Goal: Task Accomplishment & Management: Complete application form

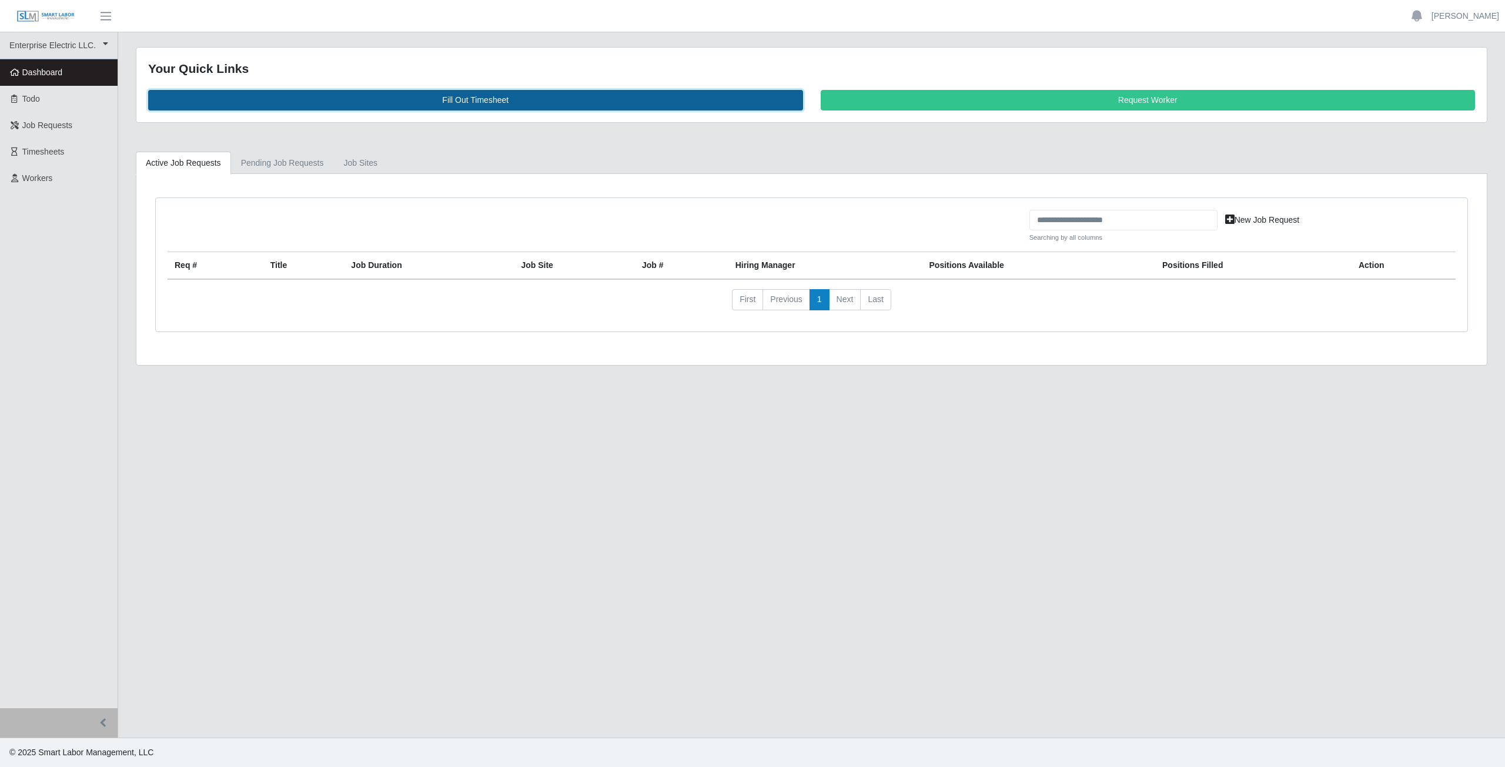
click at [473, 97] on link "Fill Out Timesheet" at bounding box center [475, 100] width 655 height 21
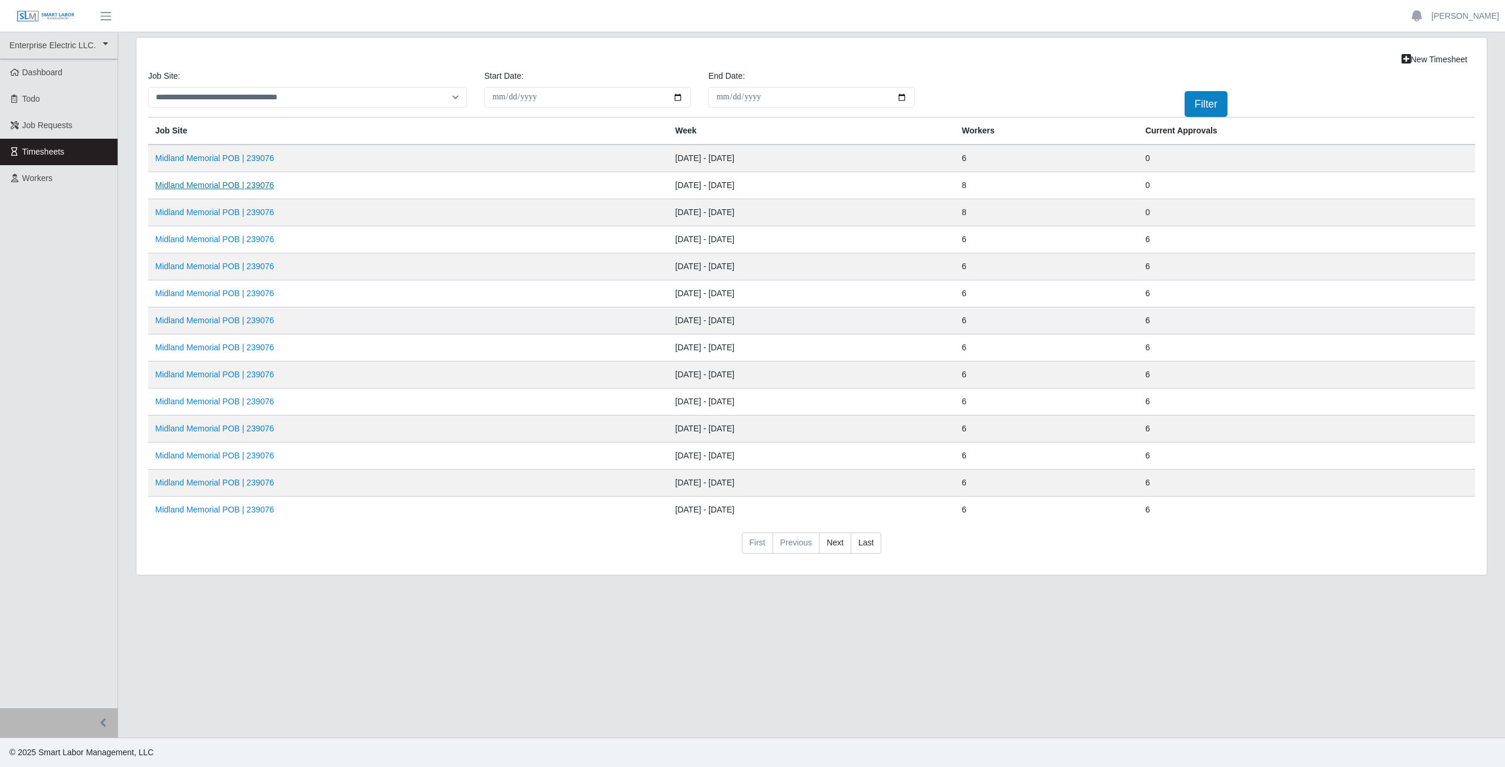
click at [237, 190] on td "Midland Memorial POB | 239076" at bounding box center [408, 185] width 520 height 27
click at [206, 184] on link "Midland Memorial POB | 239076" at bounding box center [214, 184] width 119 height 9
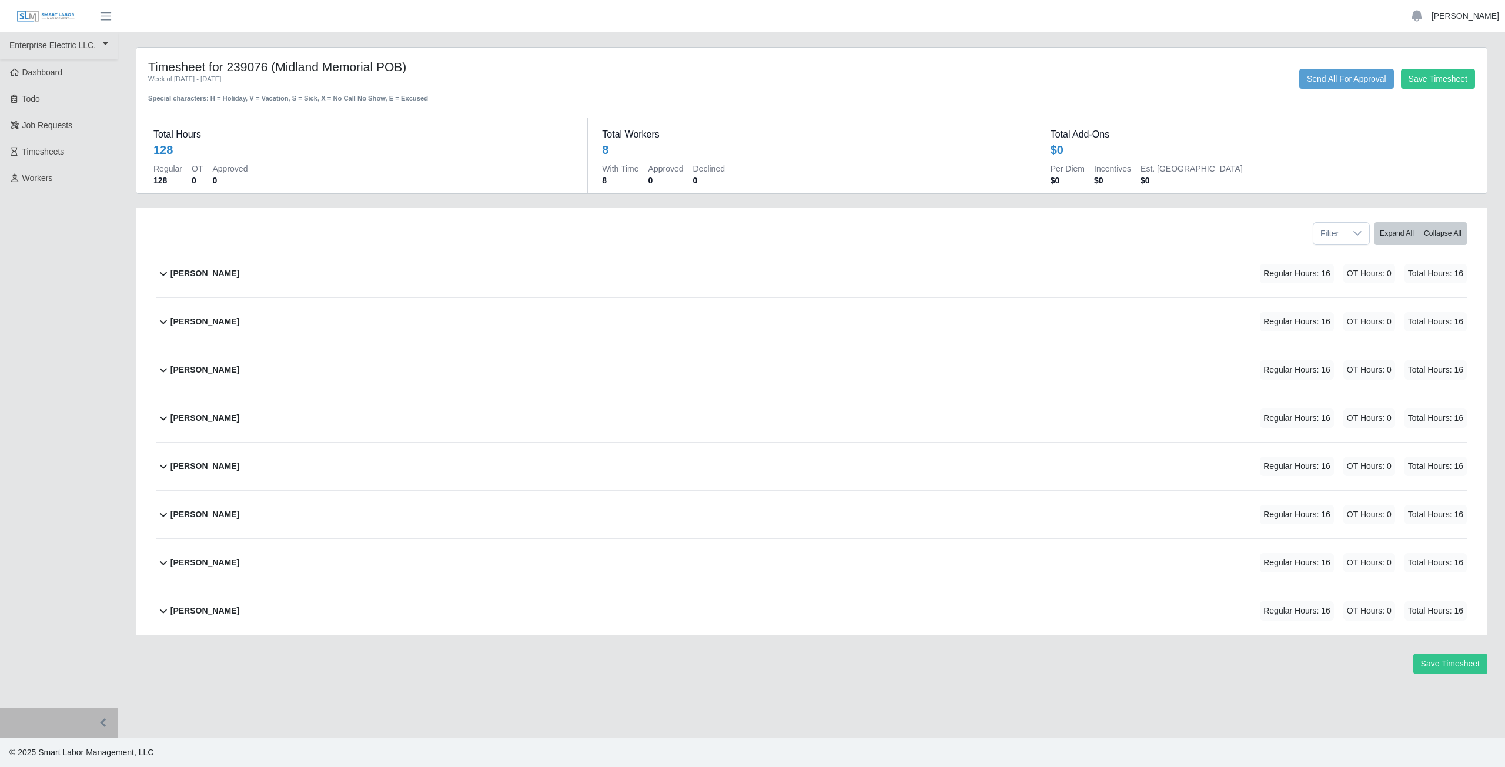
click at [1473, 21] on link "[PERSON_NAME]" at bounding box center [1466, 16] width 68 height 12
click at [1442, 87] on link "Logout" at bounding box center [1452, 81] width 106 height 25
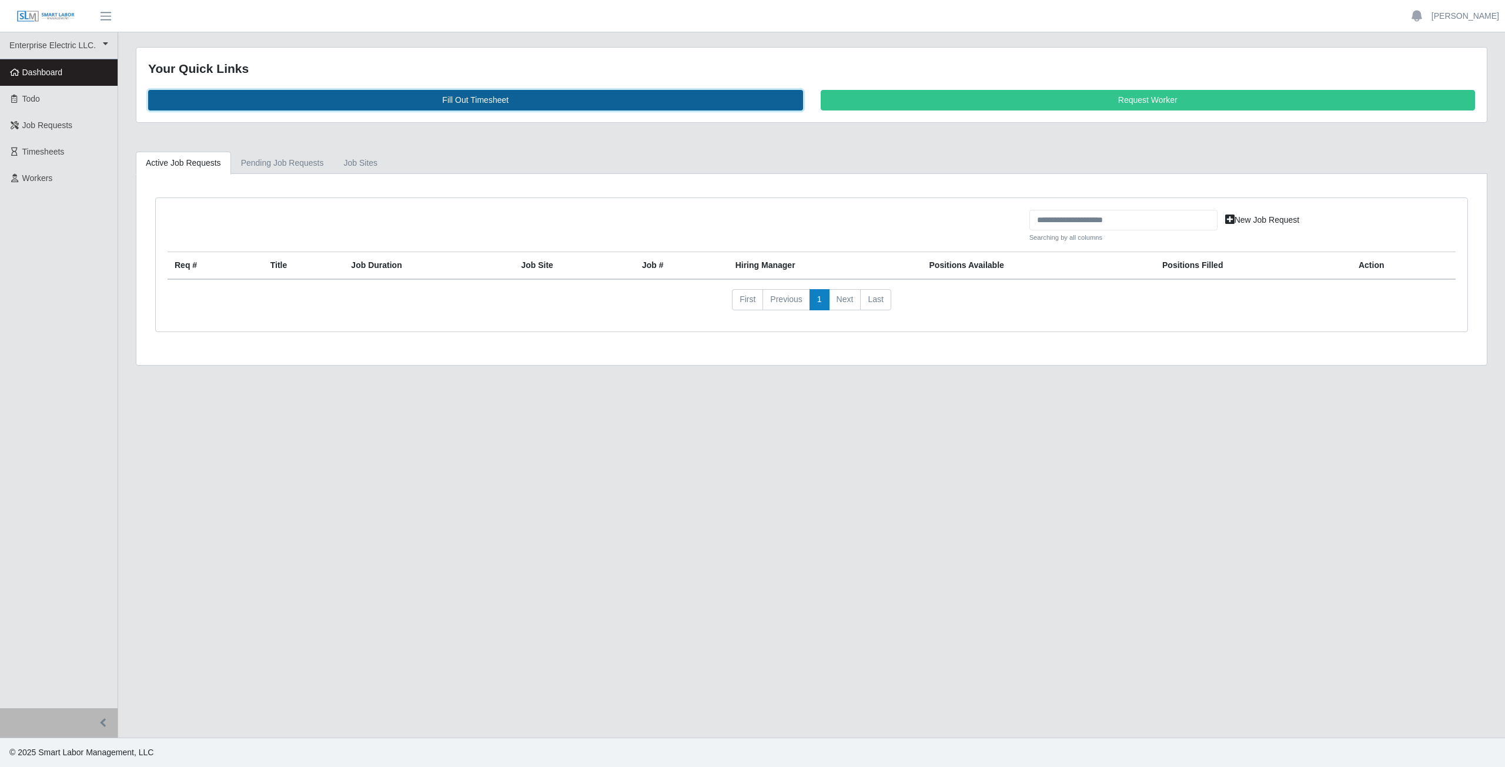
click at [475, 96] on link "Fill Out Timesheet" at bounding box center [475, 100] width 655 height 21
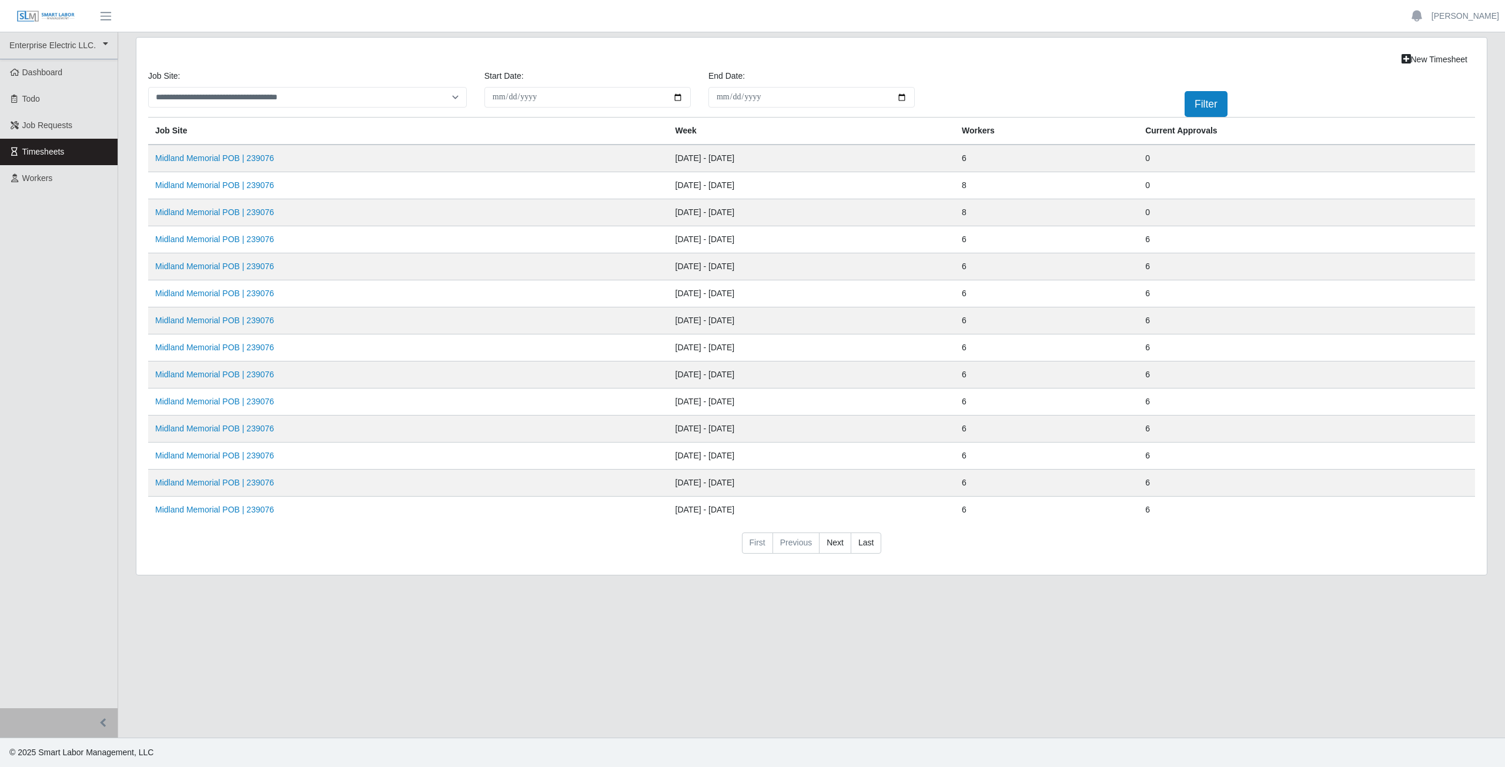
click at [212, 192] on td "Midland Memorial POB | 239076" at bounding box center [408, 185] width 520 height 27
click at [209, 187] on link "Midland Memorial POB | 239076" at bounding box center [214, 184] width 119 height 9
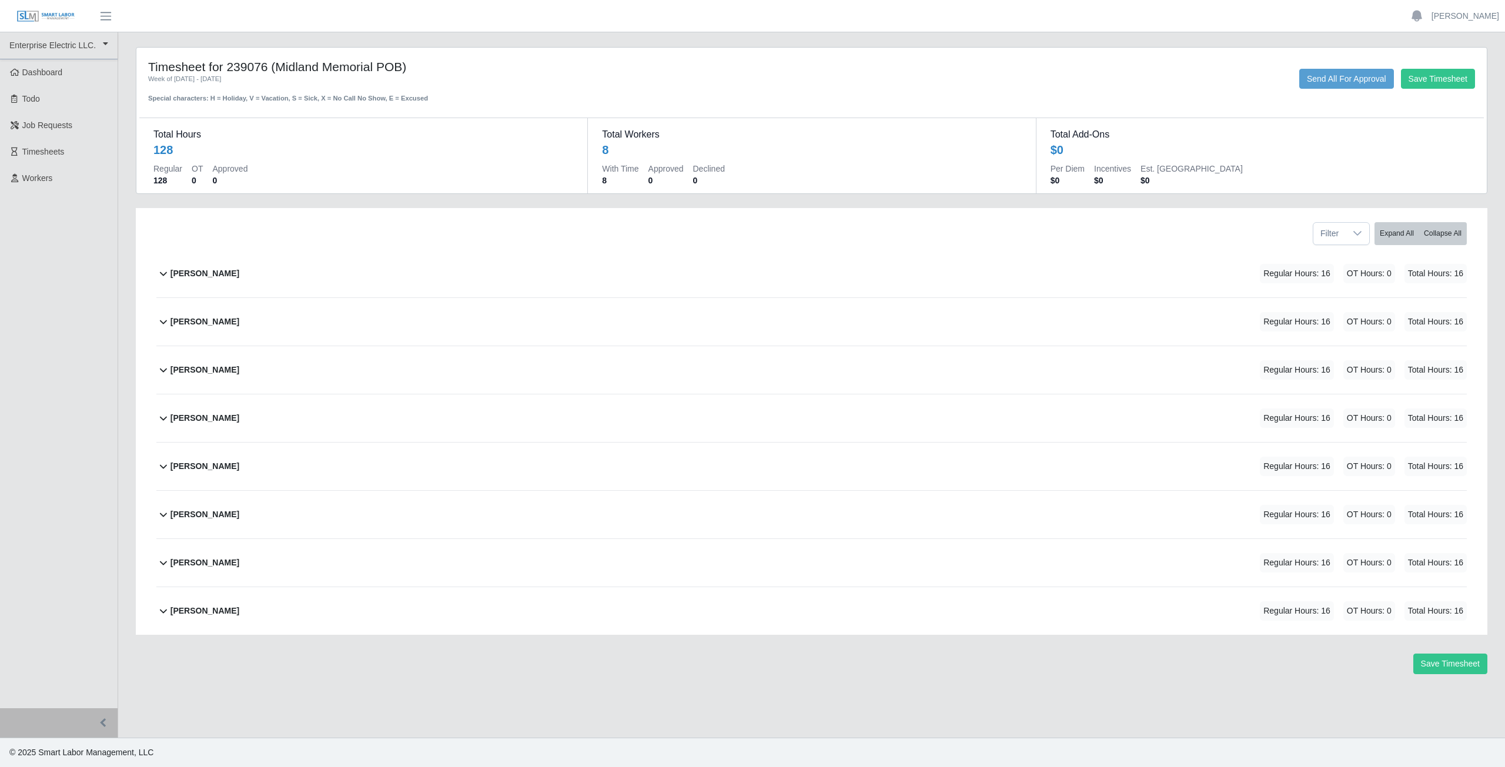
click at [163, 373] on icon at bounding box center [163, 370] width 14 height 14
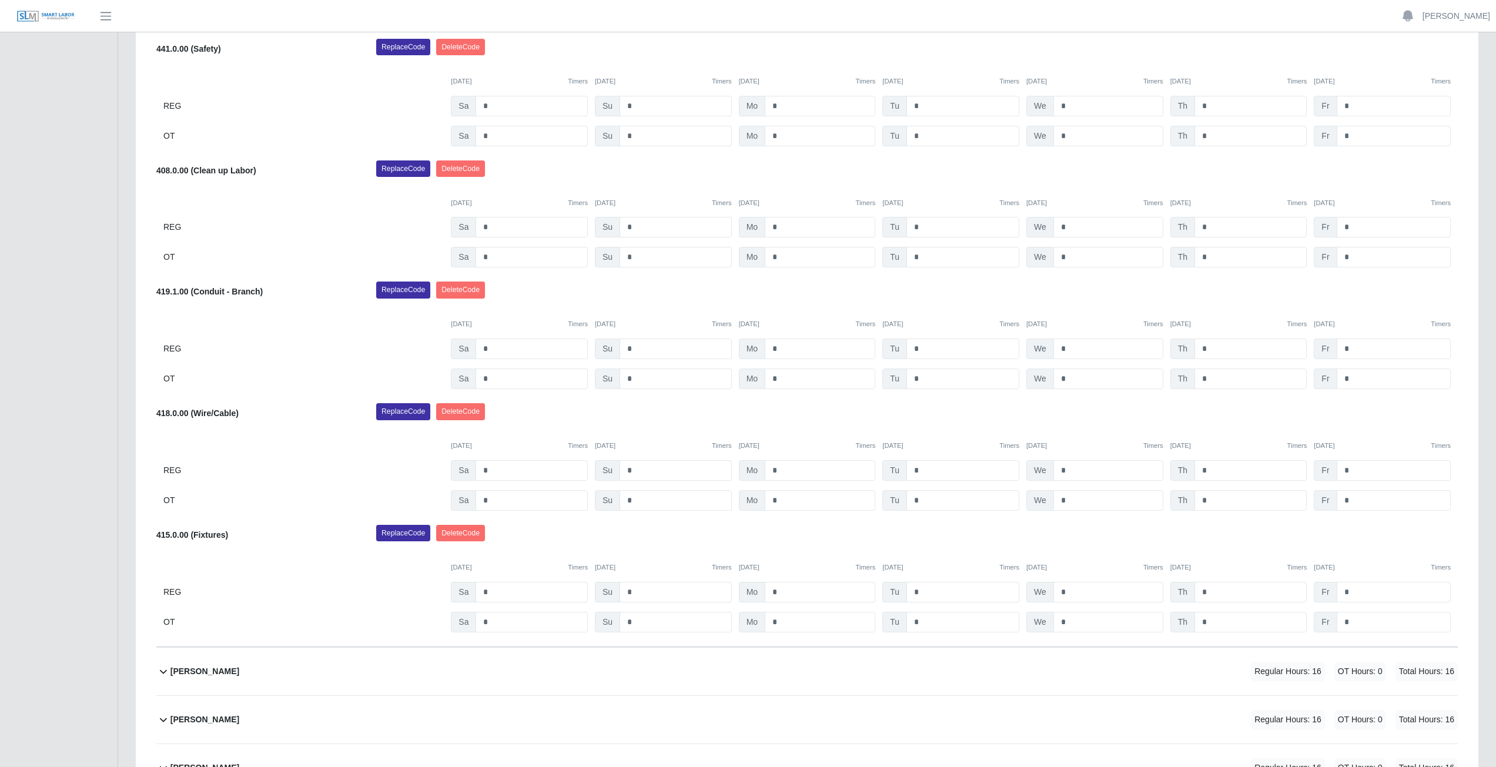
scroll to position [412, 0]
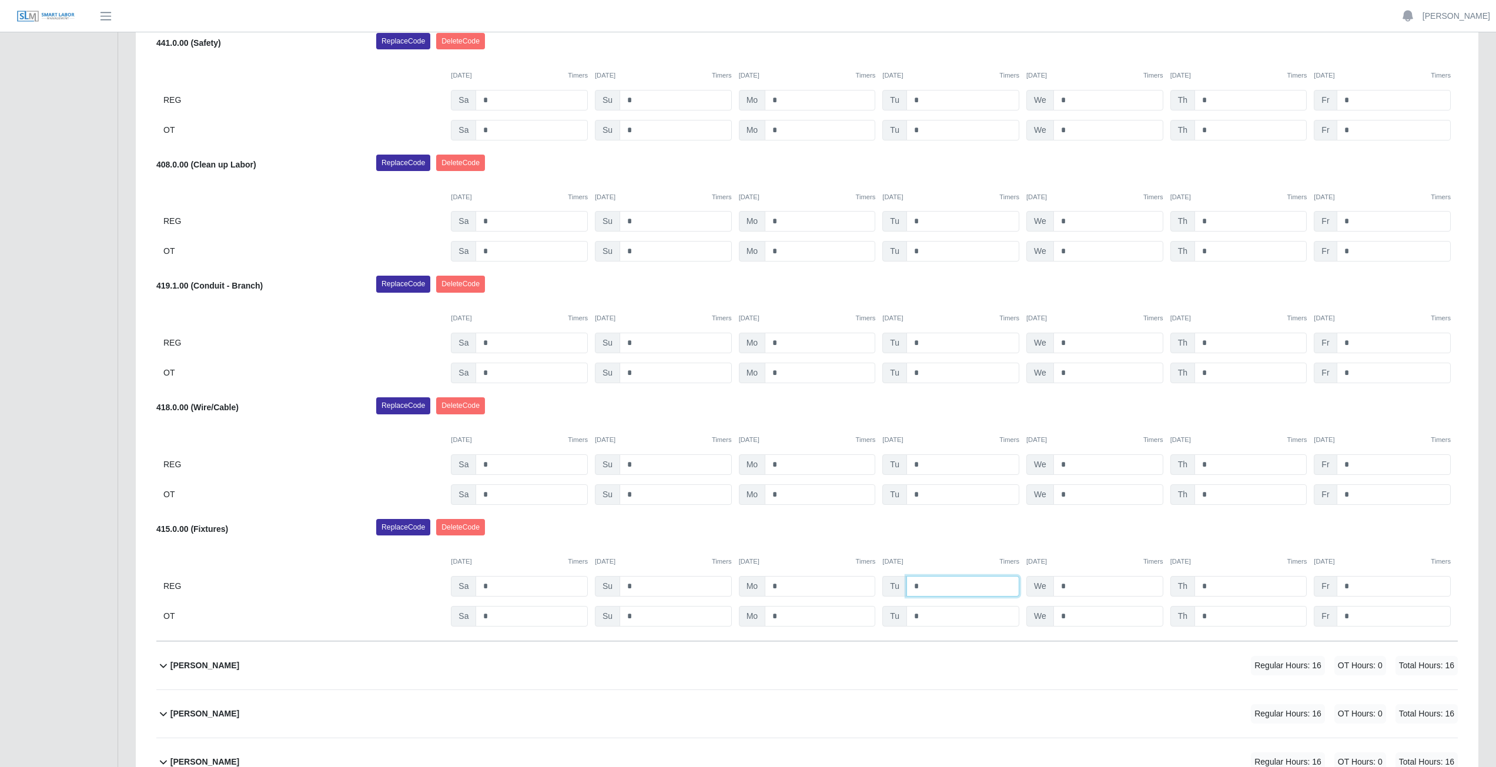
click at [922, 586] on input "*" at bounding box center [963, 586] width 113 height 21
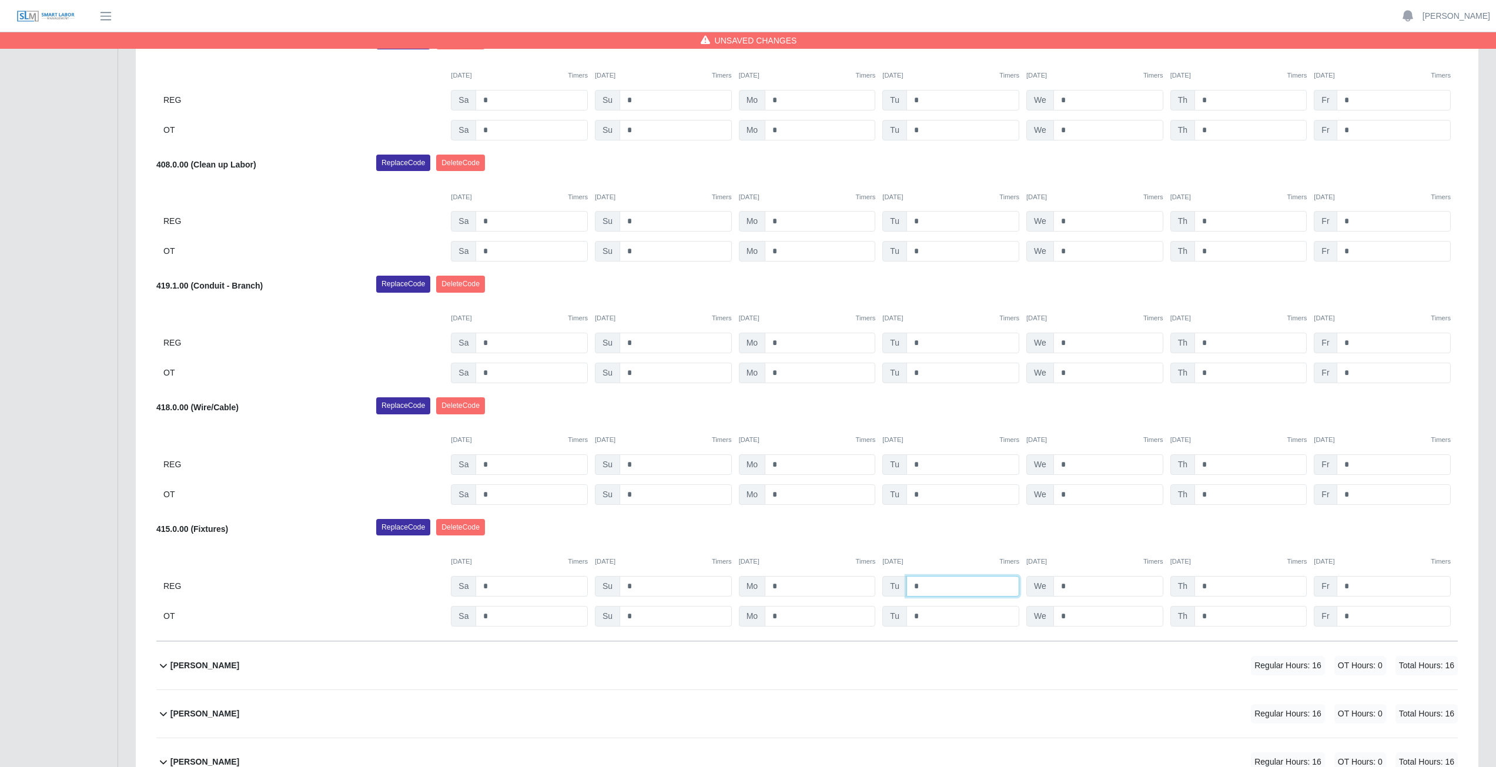
type input "*"
drag, startPoint x: 1069, startPoint y: 532, endPoint x: 1069, endPoint y: 539, distance: 7.1
click at [1069, 533] on div "Replace Code [GEOGRAPHIC_DATA] Code" at bounding box center [916, 531] width 1099 height 24
click at [1073, 588] on input "*" at bounding box center [1109, 586] width 110 height 21
type input "*"
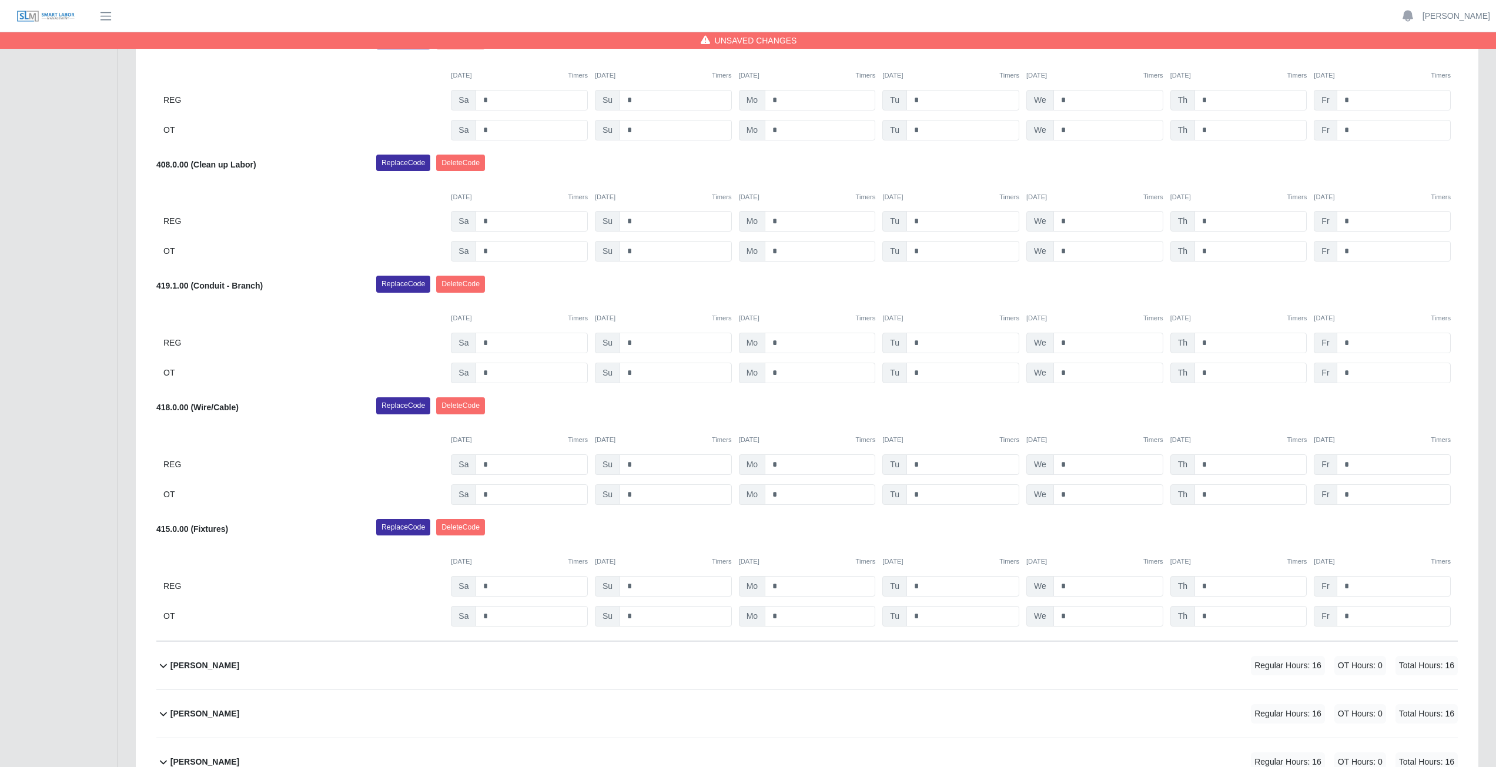
click at [1098, 541] on div "Replace Code [GEOGRAPHIC_DATA] Code" at bounding box center [916, 531] width 1099 height 24
click at [1216, 344] on input "*" at bounding box center [1251, 343] width 112 height 21
type input "*"
click at [1216, 300] on div "419.1.00 (Conduit - Branch) Replace Code [GEOGRAPHIC_DATA] Code [DATE] Timers […" at bounding box center [807, 330] width 1302 height 108
click at [684, 421] on div "Replace Code [GEOGRAPHIC_DATA] Code" at bounding box center [916, 409] width 1099 height 24
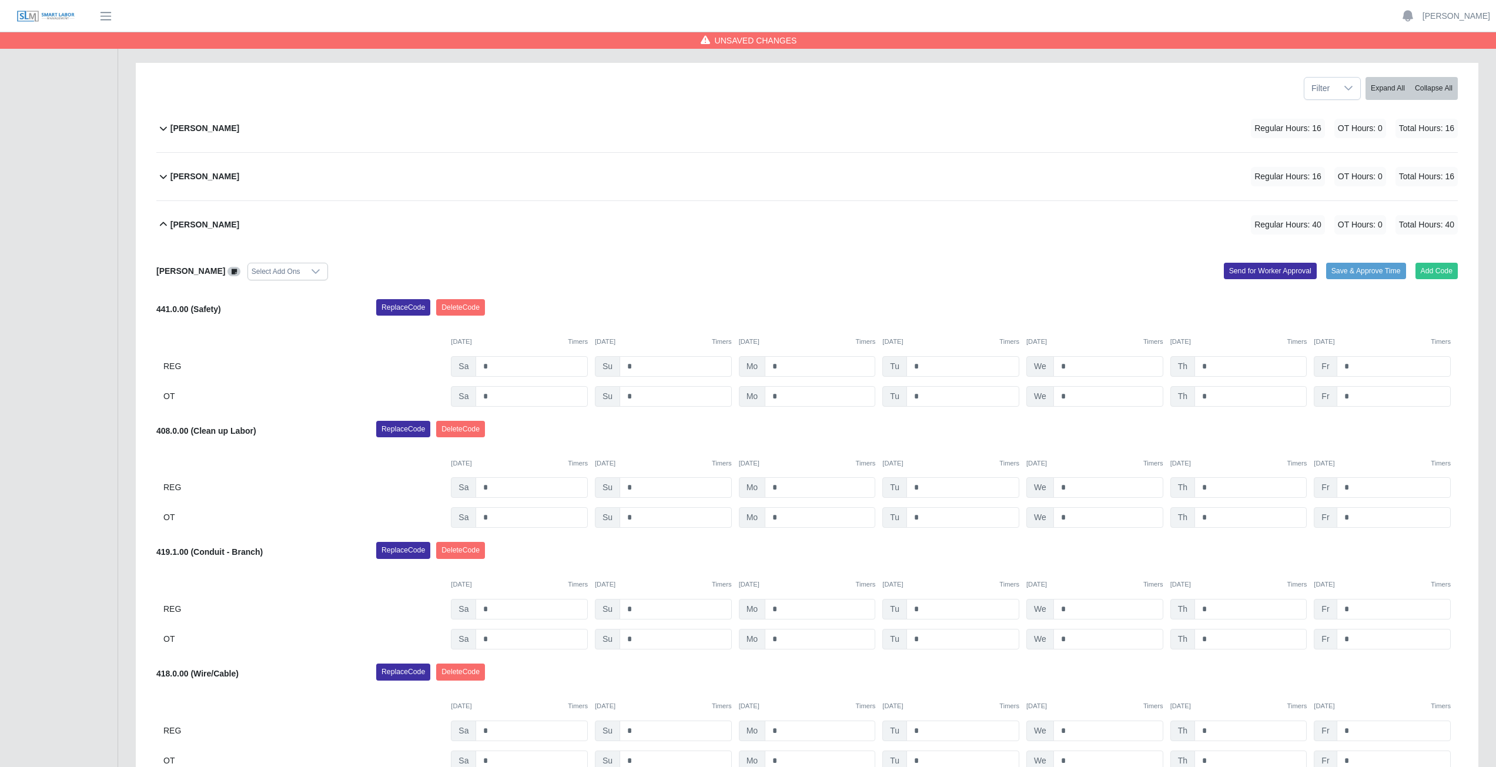
scroll to position [0, 0]
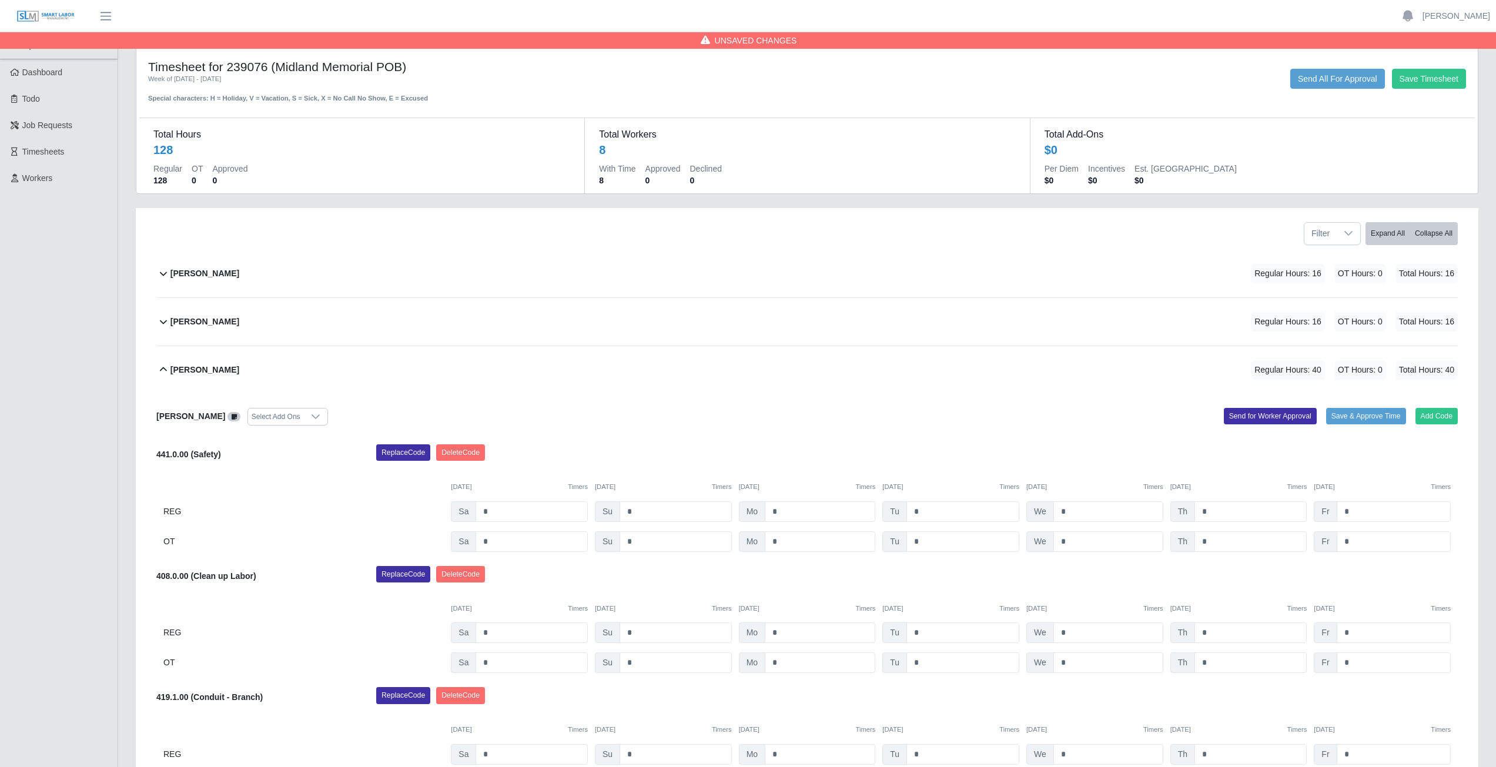
click at [162, 369] on icon at bounding box center [163, 369] width 7 height 4
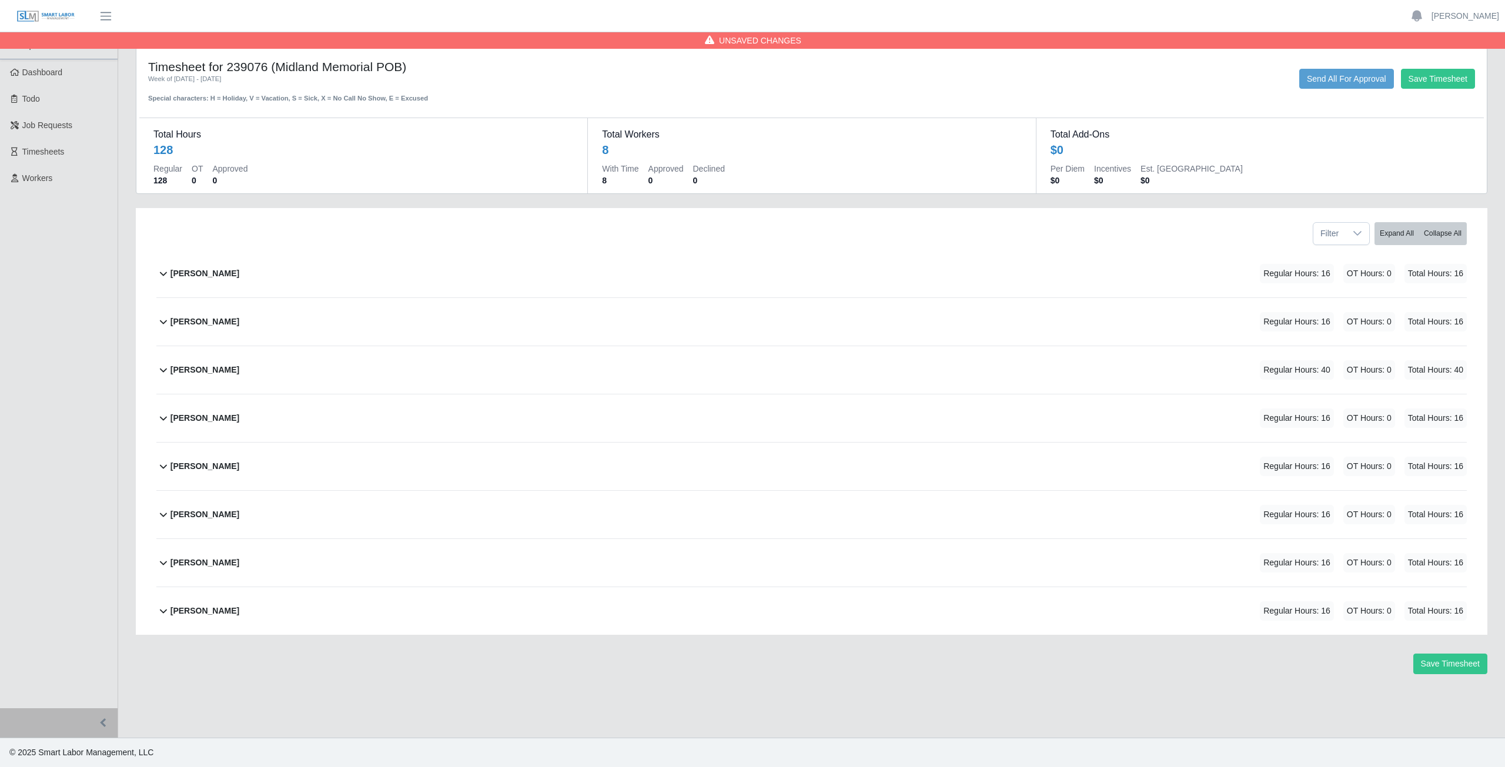
click at [162, 420] on icon at bounding box center [163, 418] width 14 height 14
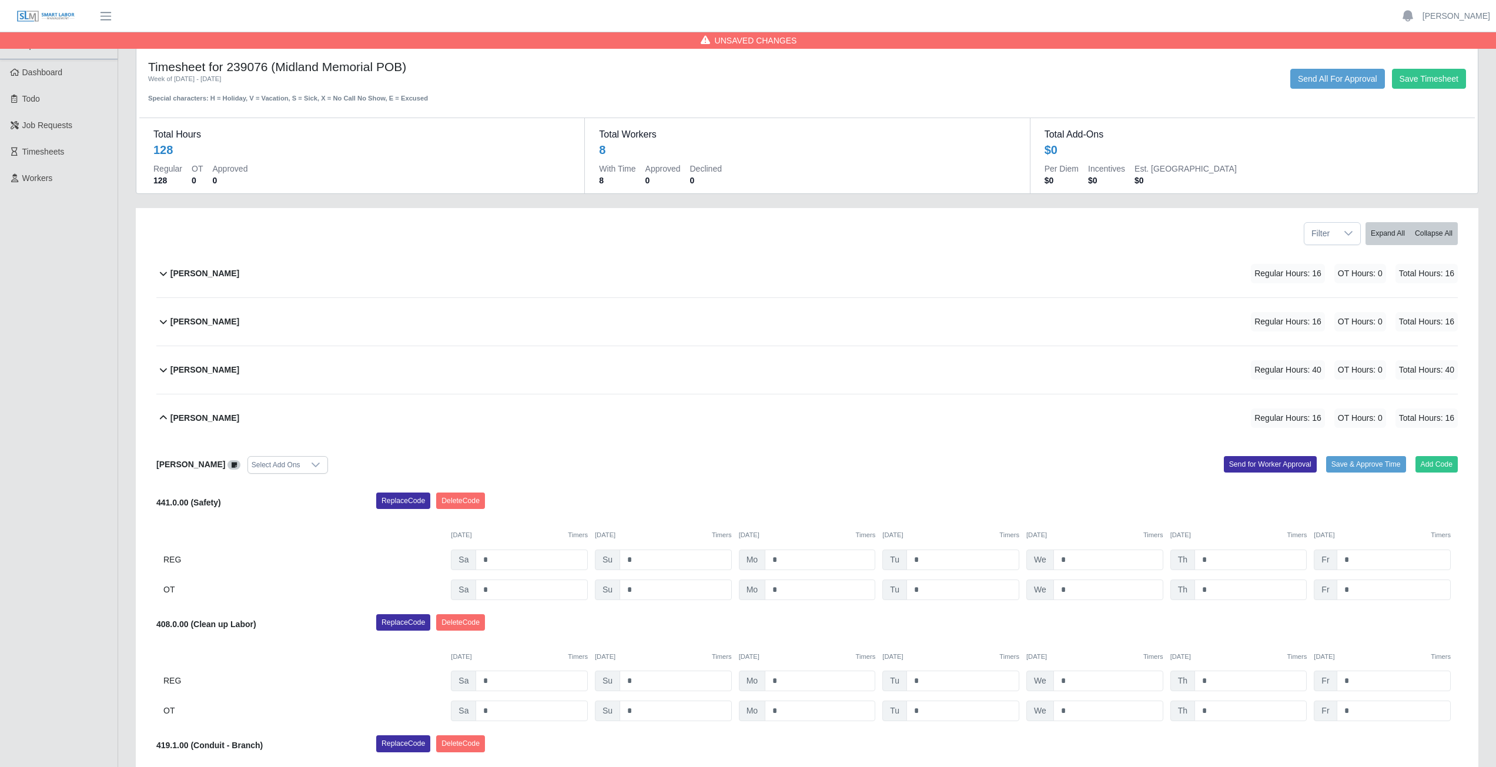
click at [162, 372] on icon at bounding box center [163, 370] width 14 height 14
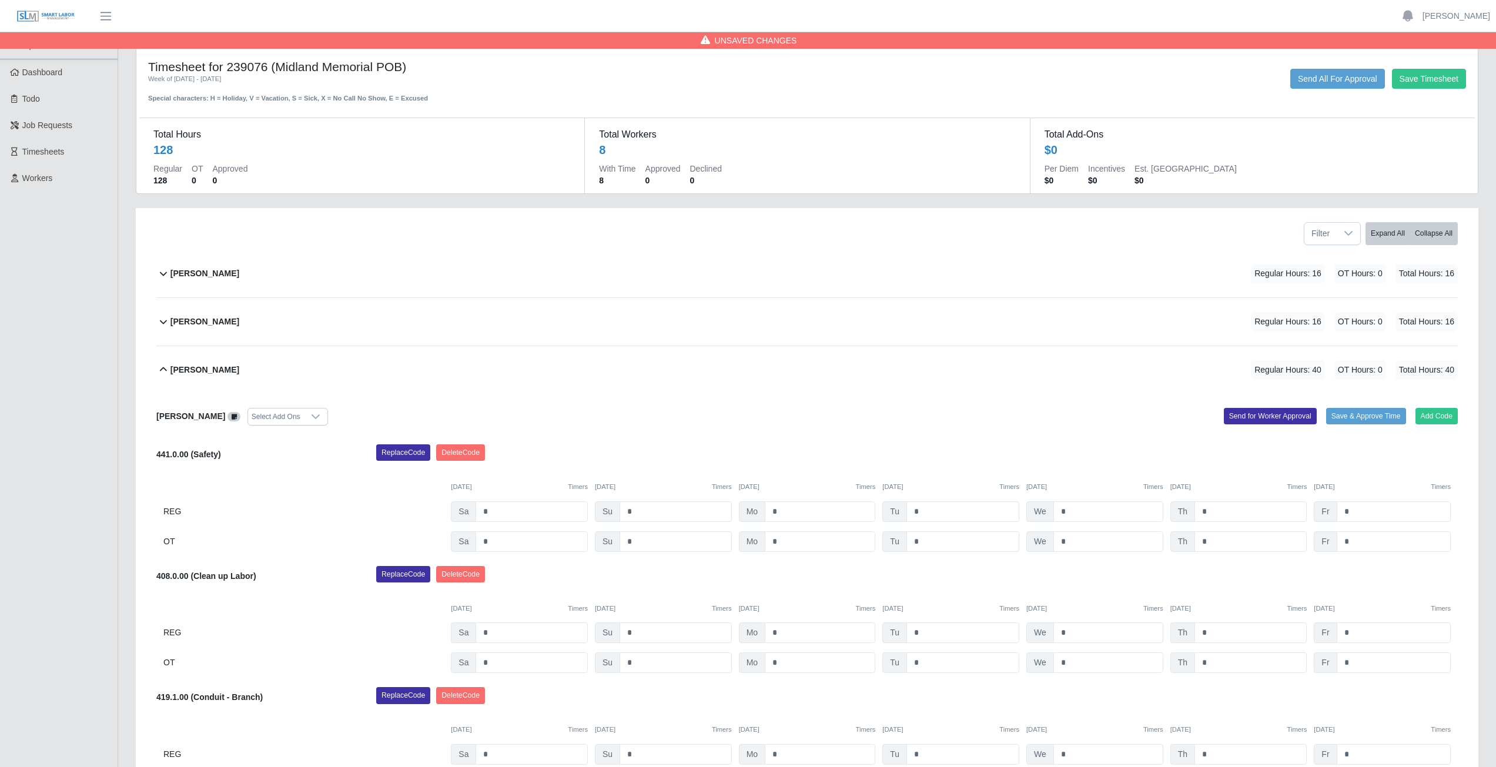
click at [165, 372] on icon at bounding box center [163, 370] width 14 height 14
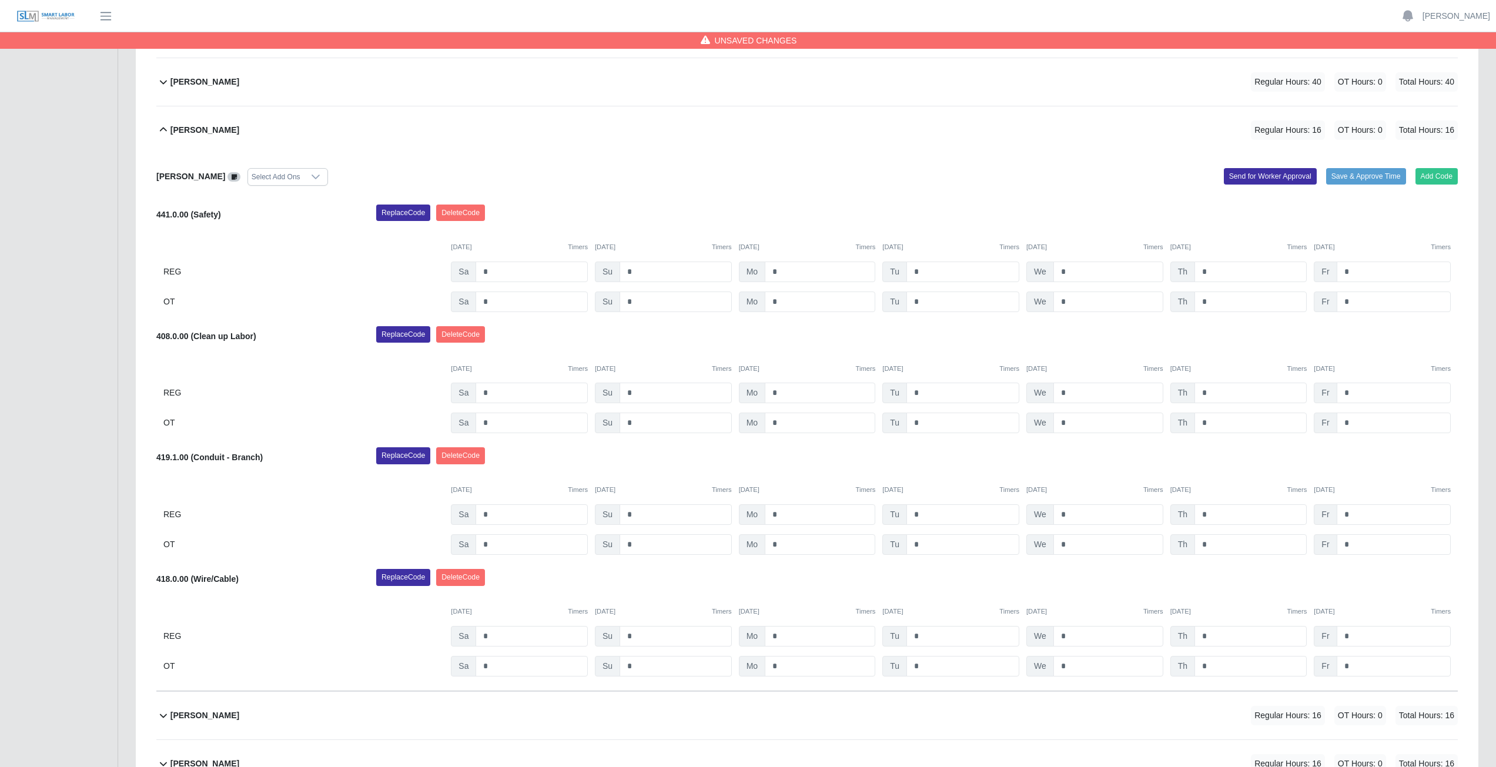
scroll to position [353, 0]
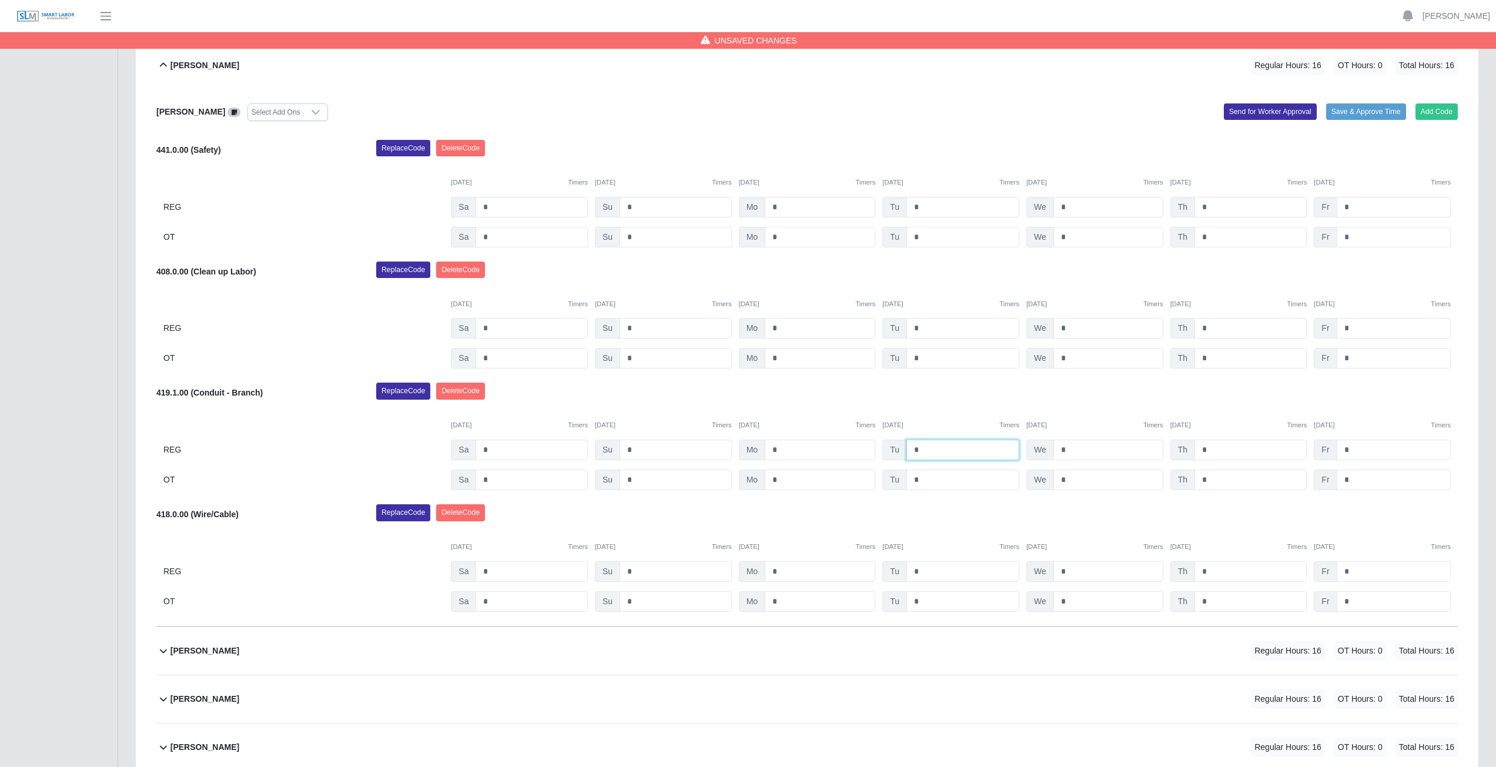
click at [928, 449] on input "*" at bounding box center [963, 450] width 113 height 21
type input "*"
click at [1074, 449] on input "*" at bounding box center [1109, 450] width 110 height 21
type input "*"
click at [1125, 511] on div "Replace Code [GEOGRAPHIC_DATA] Code" at bounding box center [916, 516] width 1099 height 24
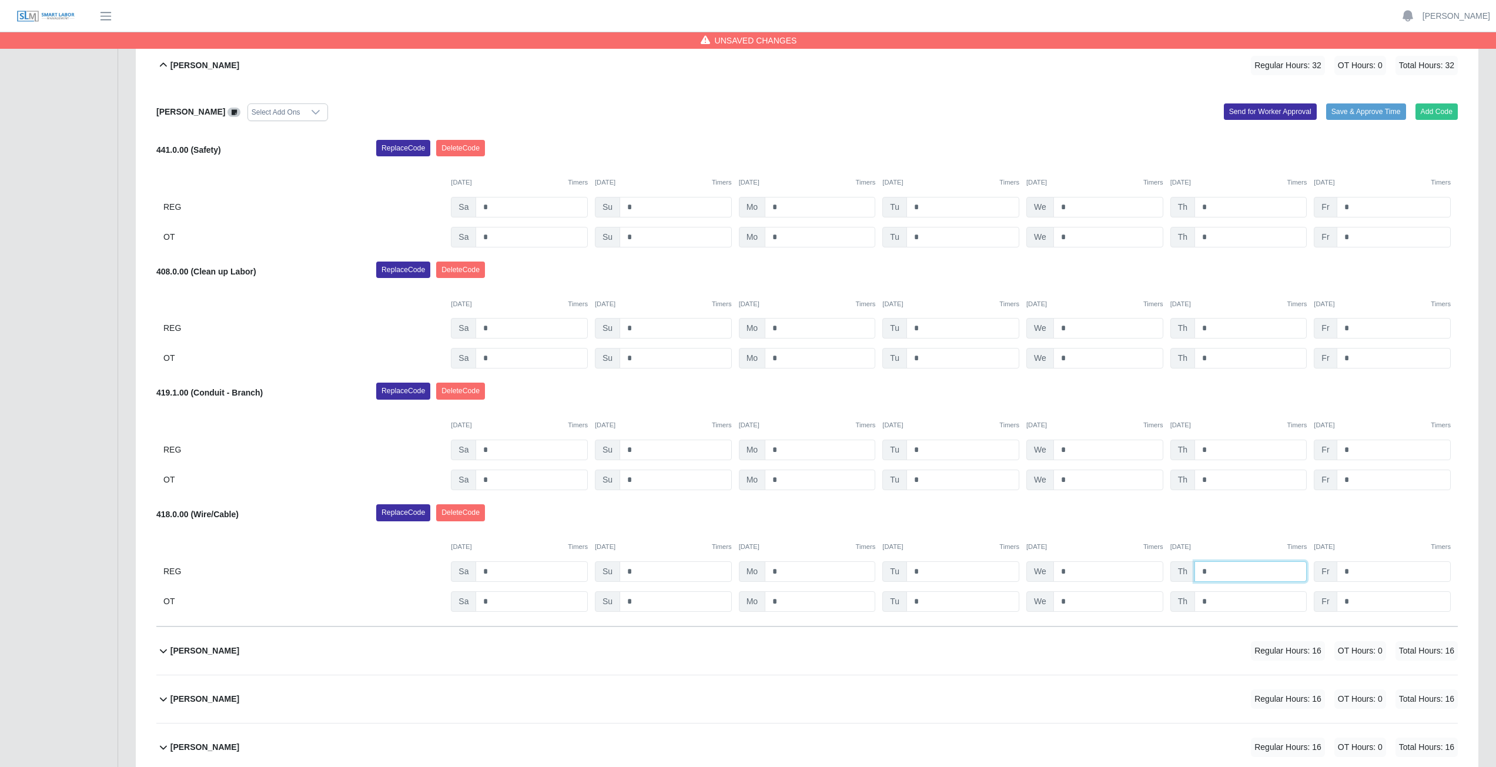
click at [1209, 577] on input "*" at bounding box center [1251, 571] width 112 height 21
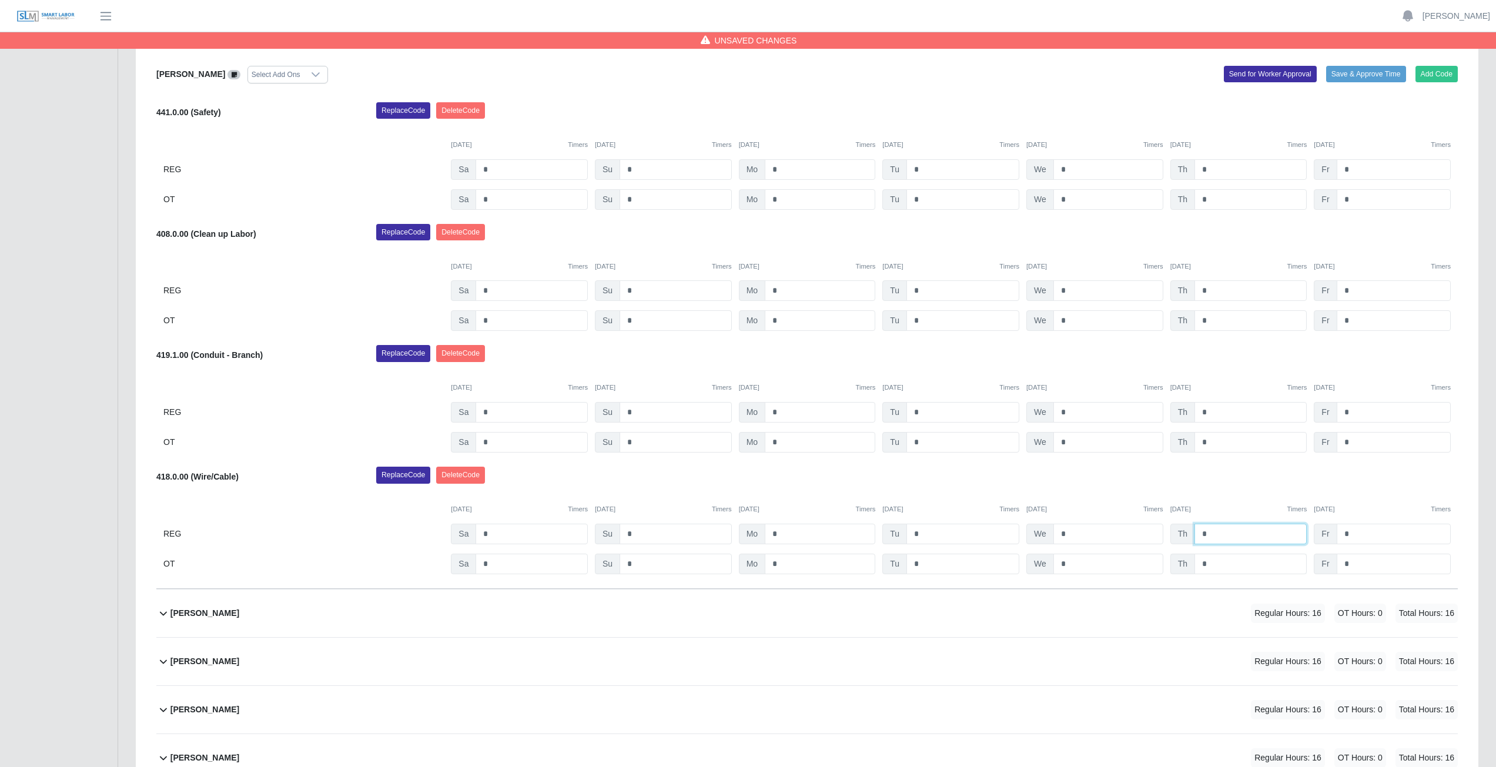
scroll to position [412, 0]
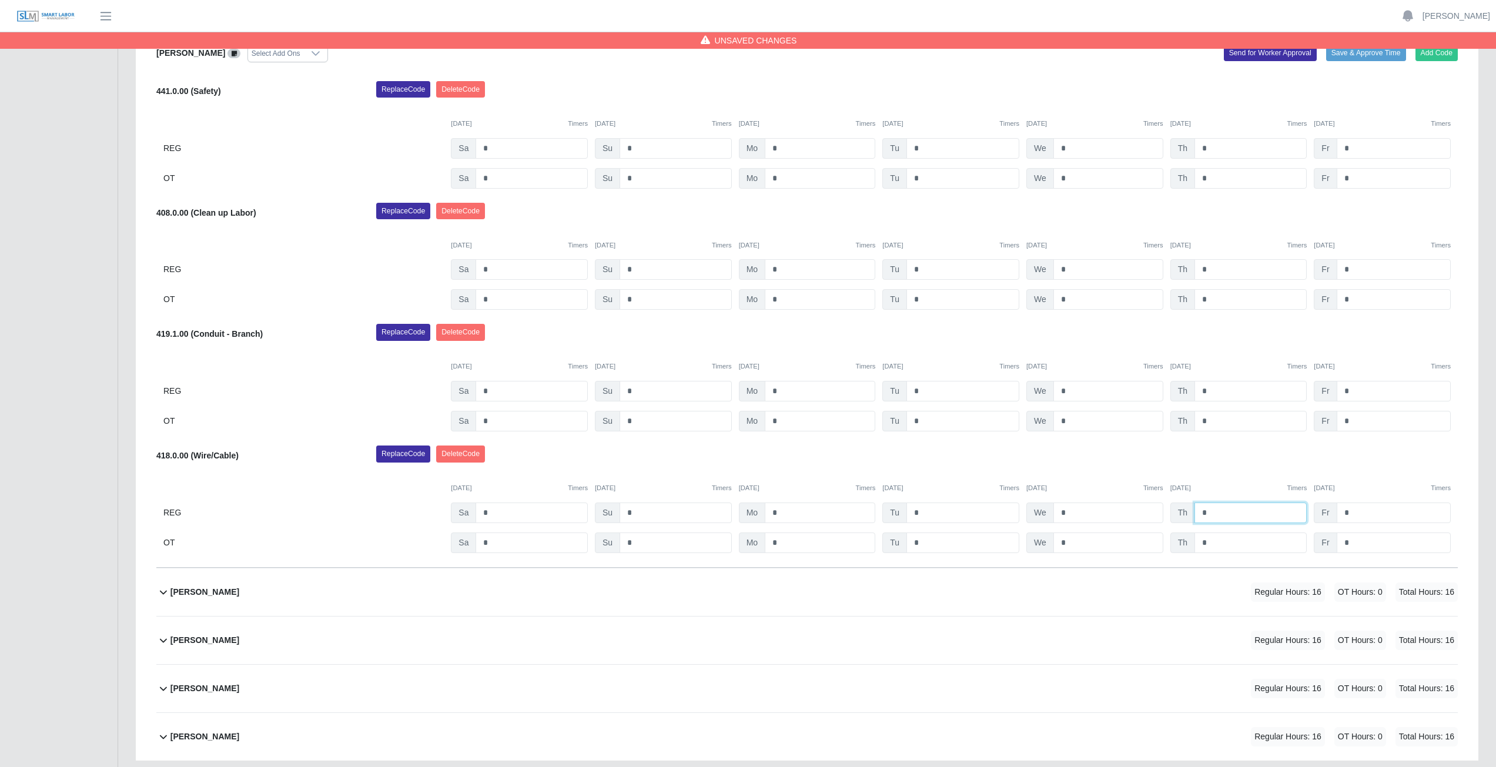
type input "*"
click at [1244, 465] on div "Replace Code [GEOGRAPHIC_DATA] Code" at bounding box center [916, 458] width 1099 height 24
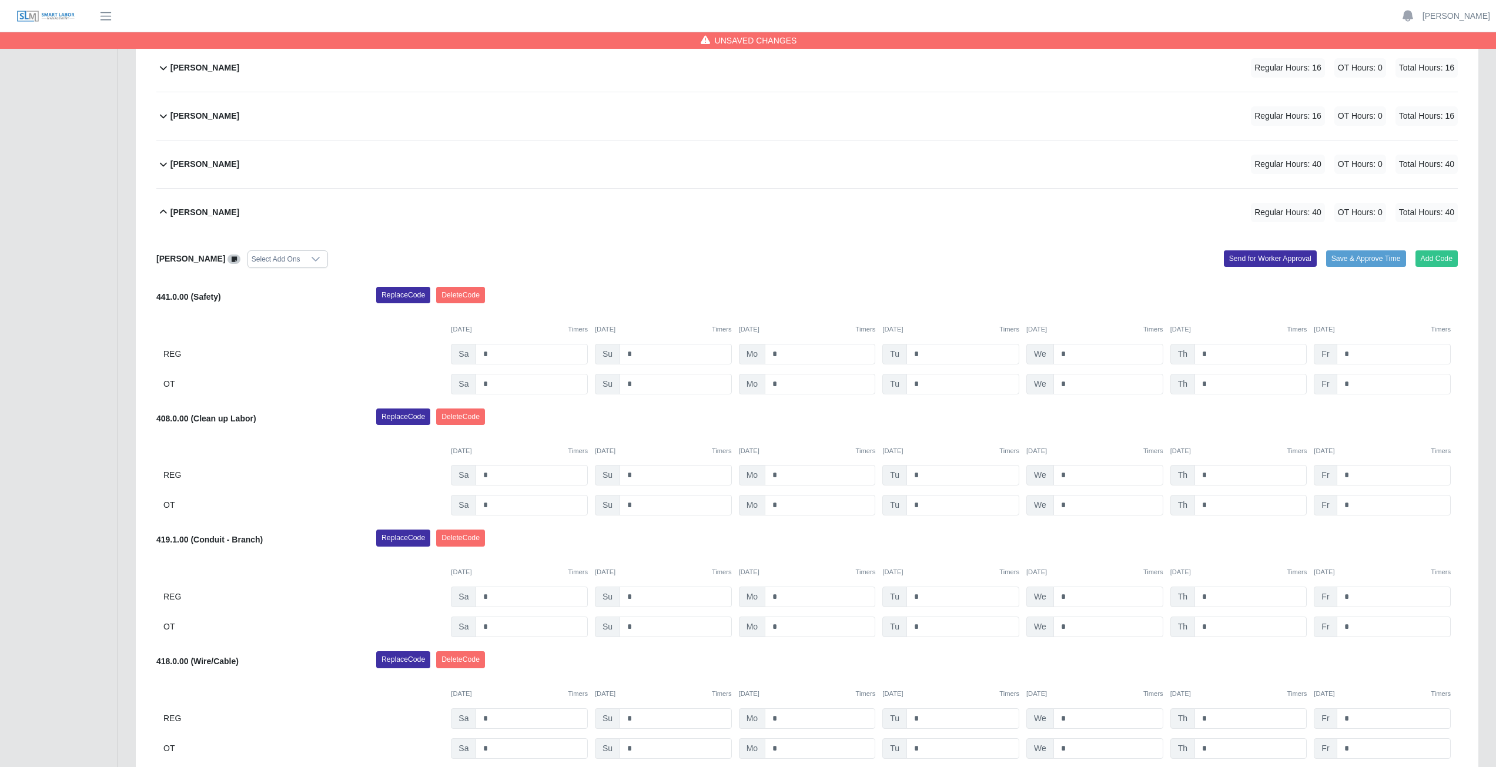
scroll to position [176, 0]
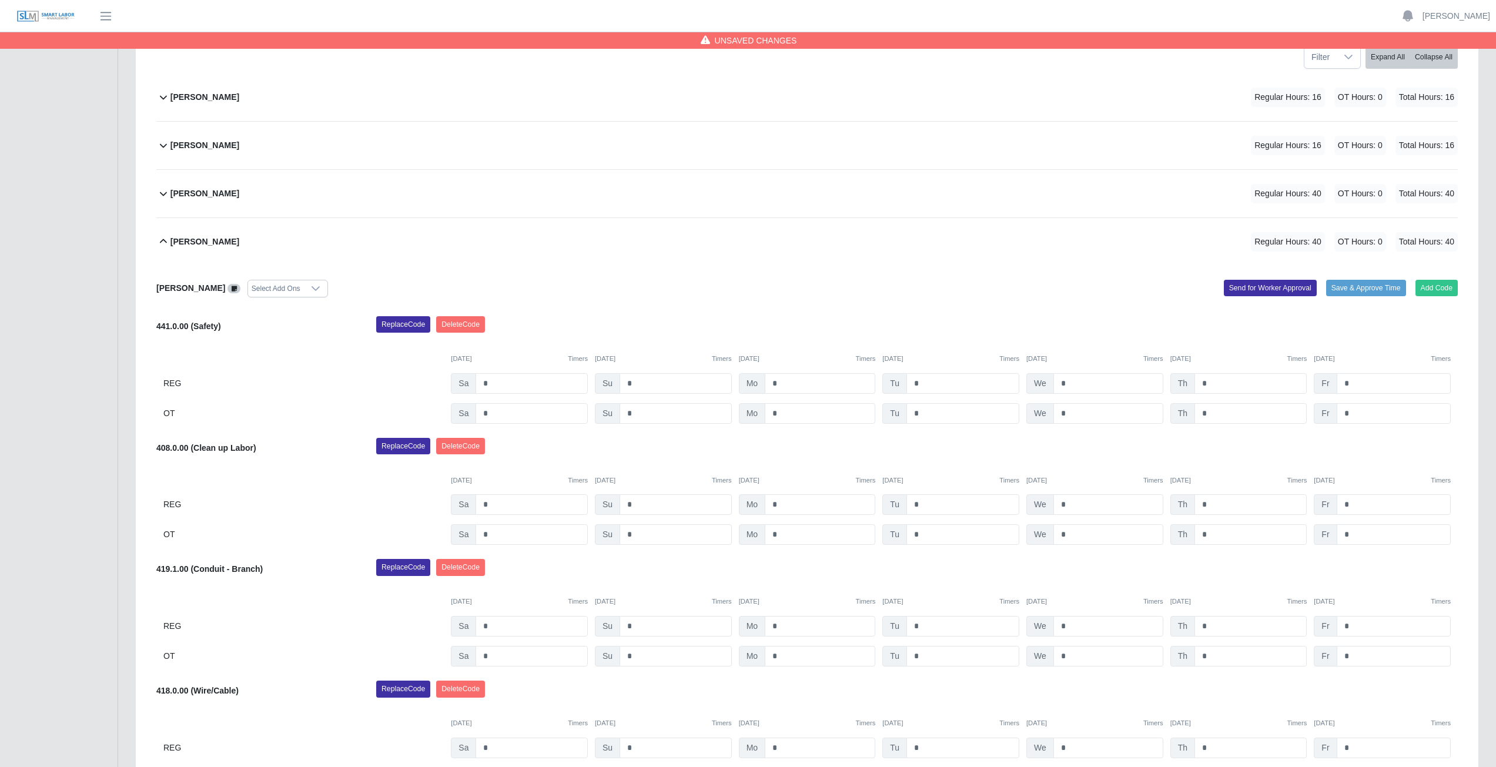
click at [162, 245] on icon at bounding box center [163, 242] width 14 height 14
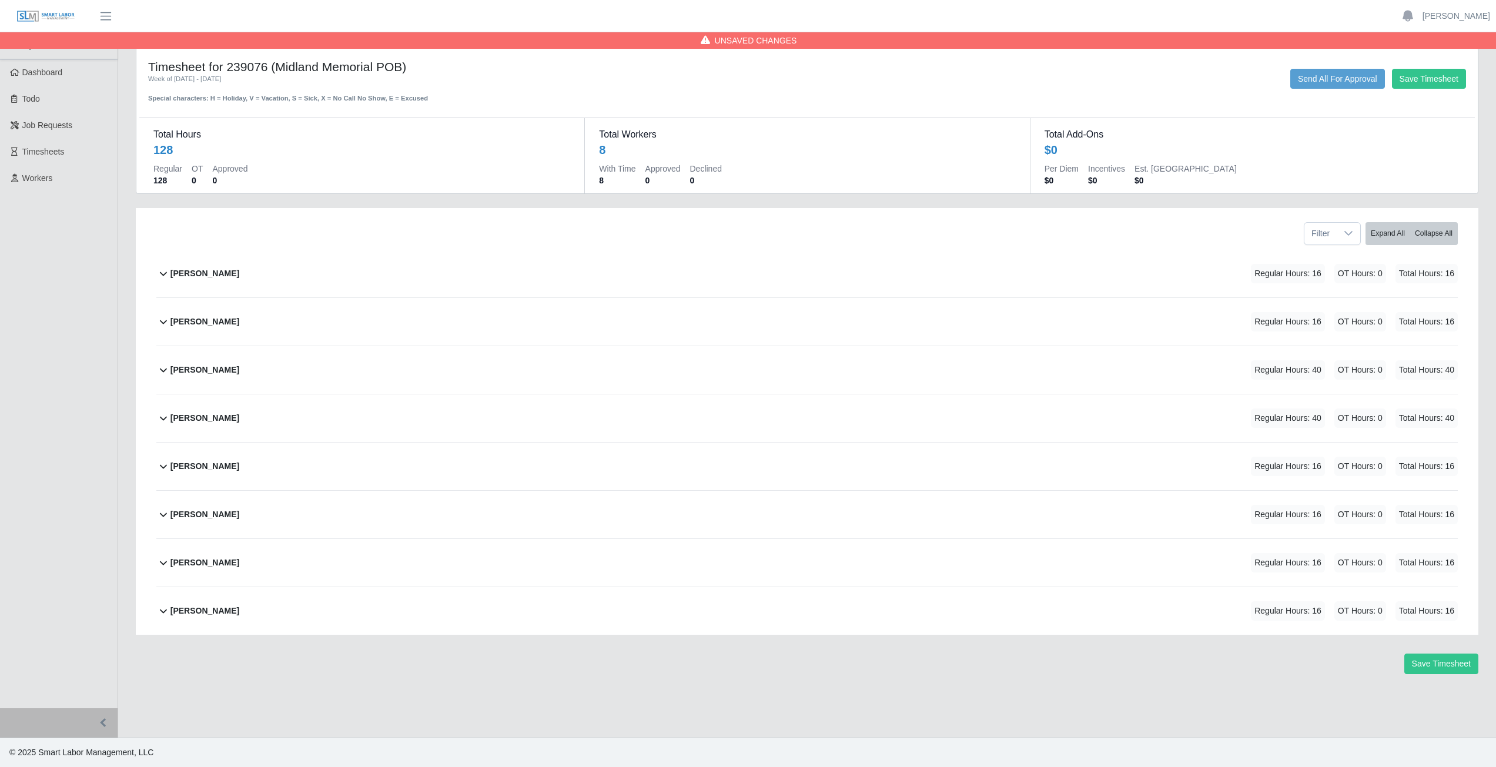
scroll to position [0, 0]
click at [159, 473] on icon at bounding box center [163, 466] width 14 height 14
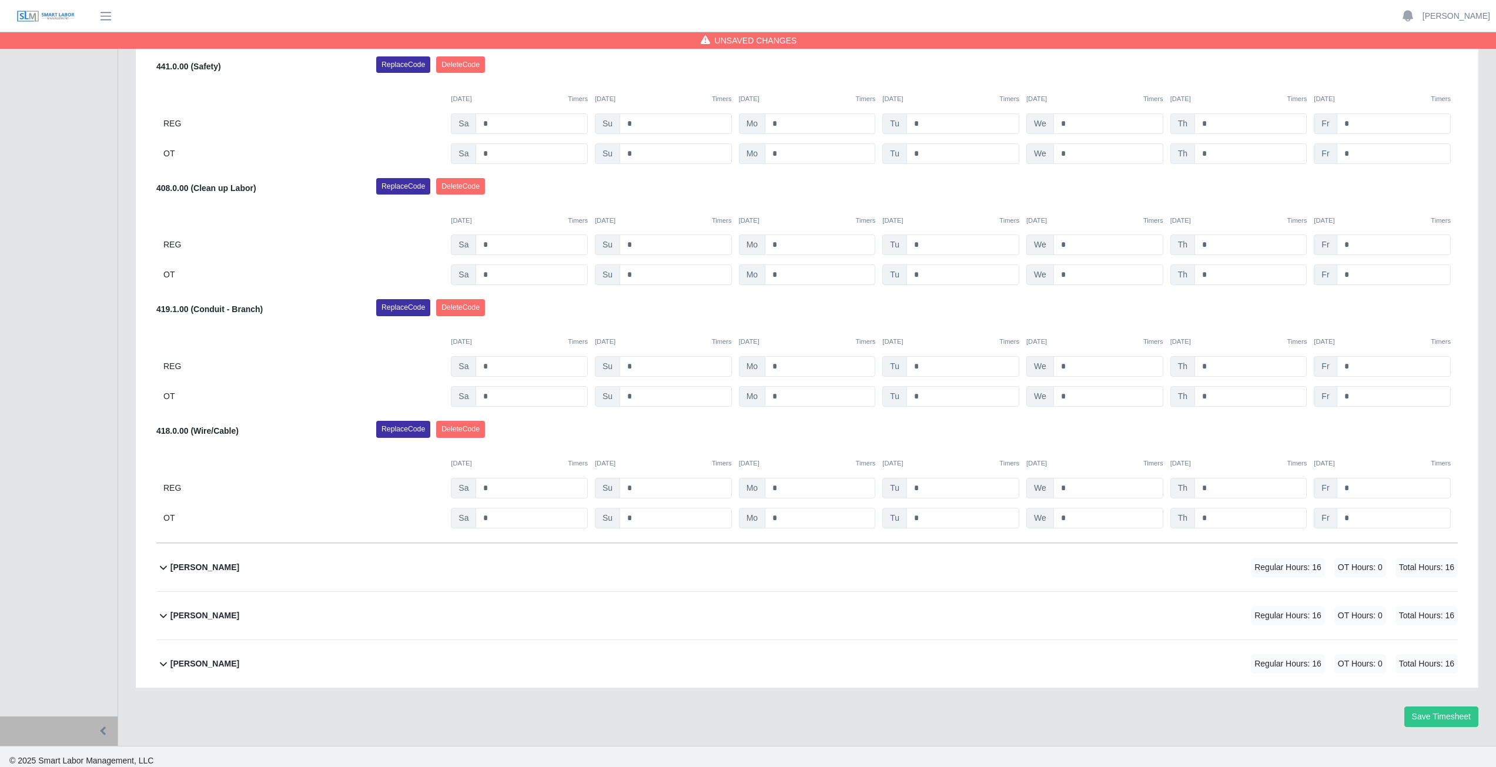
scroll to position [493, 0]
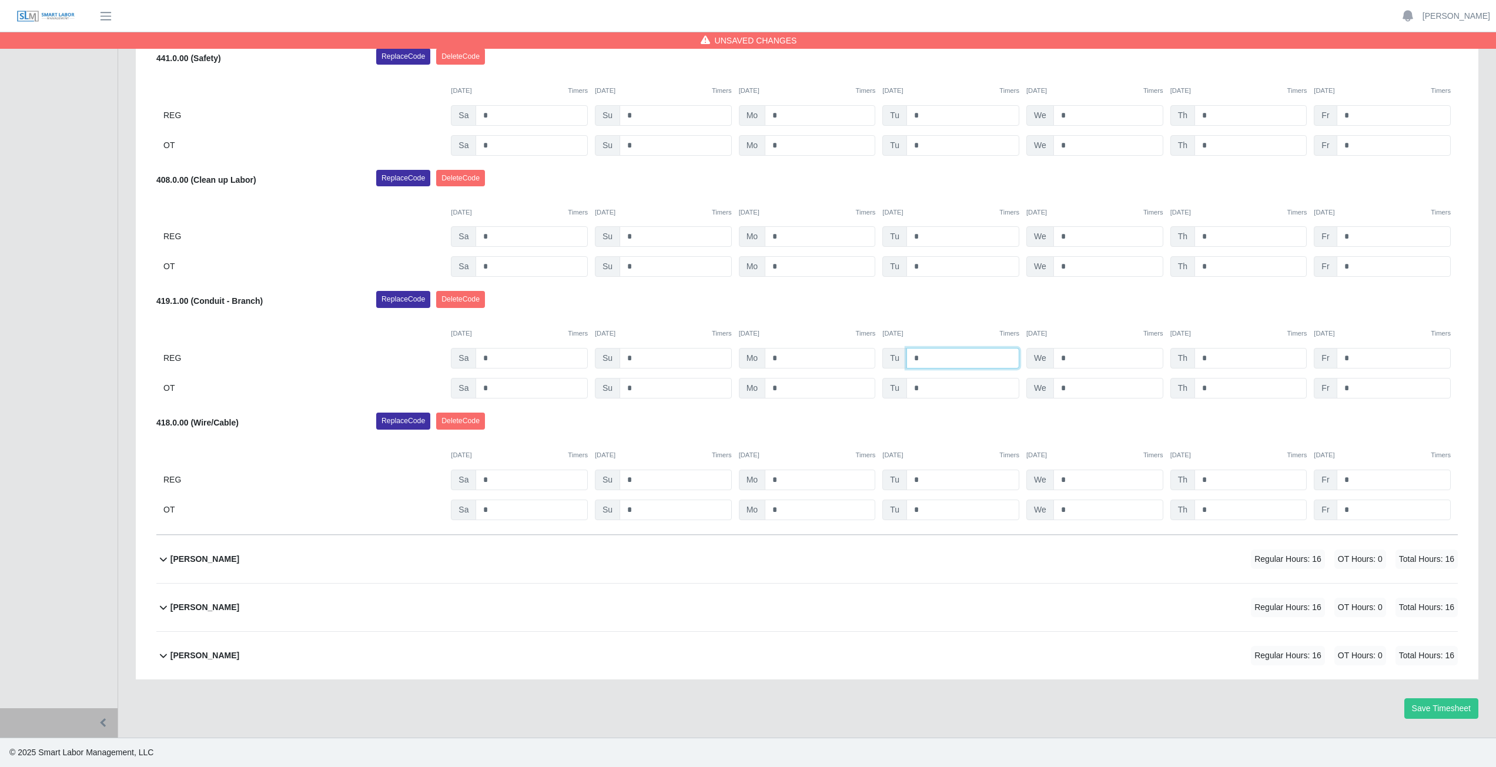
click at [925, 360] on input "*" at bounding box center [963, 358] width 113 height 21
type input "*"
click at [937, 319] on div "[DATE] Timers [DATE] Timers [DATE] Timers [DATE] Timers [DATE] Timers [DATE] Ti…" at bounding box center [807, 327] width 1302 height 24
click at [1072, 359] on input "*" at bounding box center [1109, 358] width 110 height 21
type input "*"
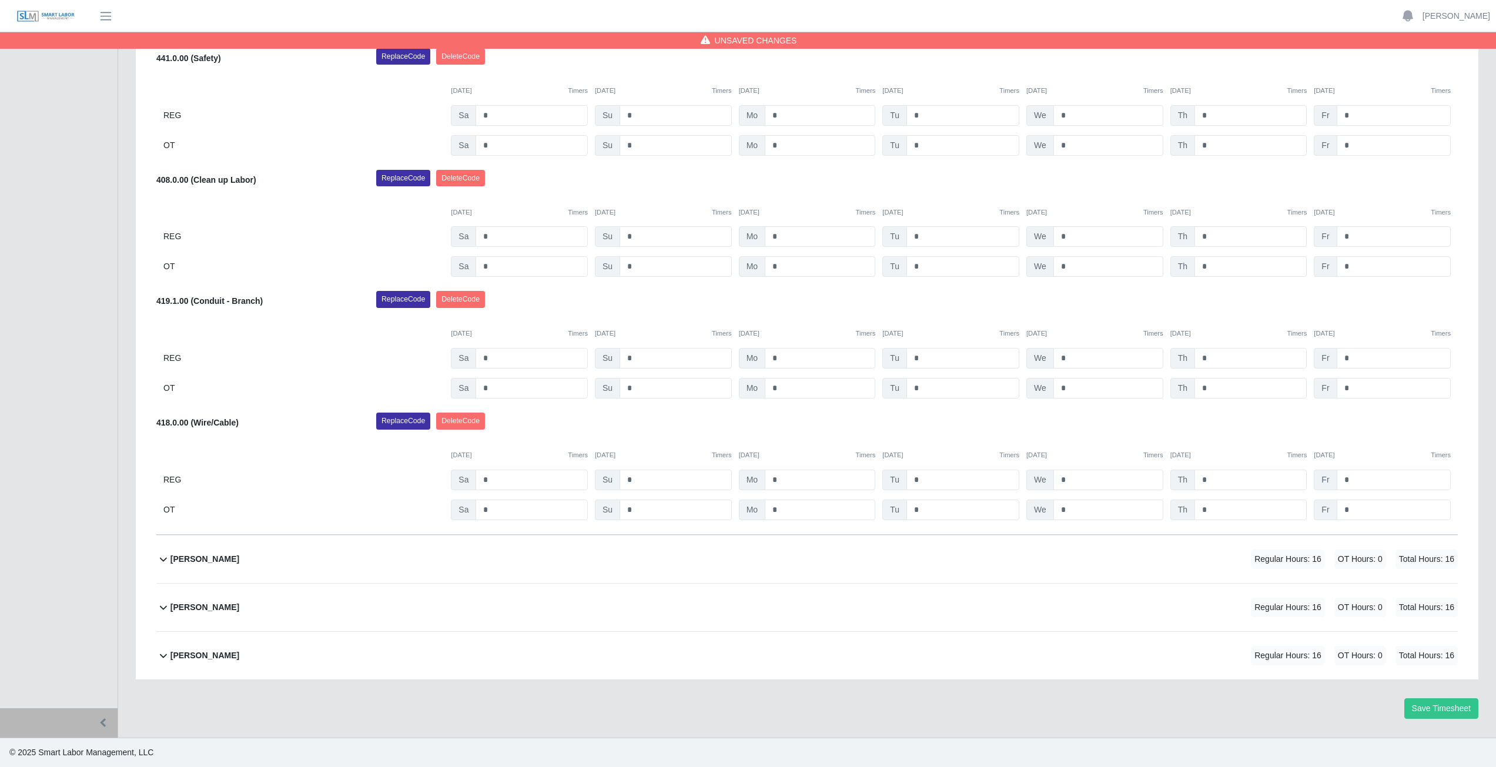
click at [1086, 303] on div "Replace Code [GEOGRAPHIC_DATA] Code" at bounding box center [916, 303] width 1099 height 24
click at [1208, 238] on input "*" at bounding box center [1251, 236] width 112 height 21
click at [1116, 313] on div "Replace Code [GEOGRAPHIC_DATA] Code" at bounding box center [916, 303] width 1099 height 24
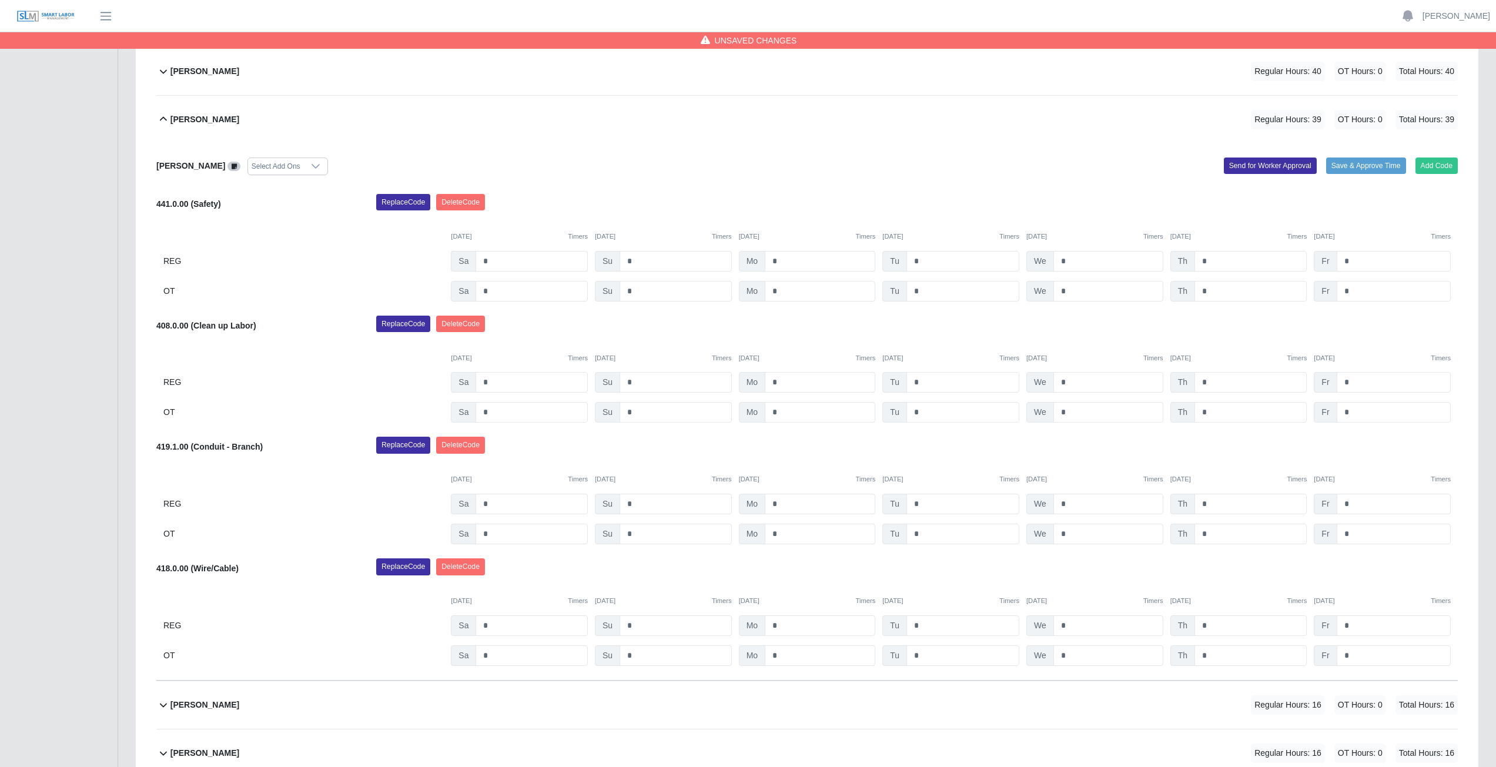
scroll to position [316, 0]
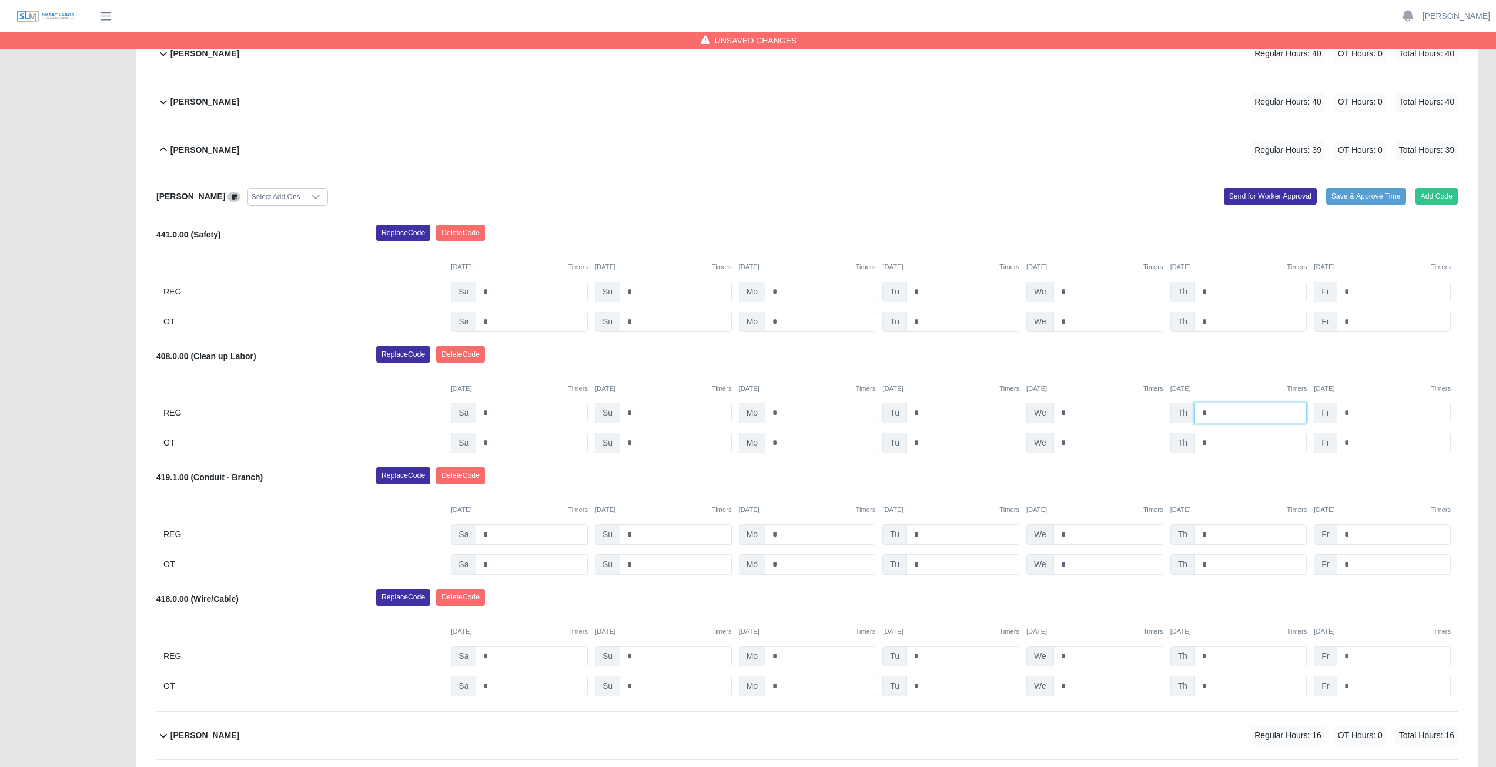
click at [1211, 412] on input "*" at bounding box center [1251, 413] width 112 height 21
type input "*"
click at [1218, 371] on div "408.0.00 (Clean up Labor) Replace Code [GEOGRAPHIC_DATA] Code [DATE] Timers [DA…" at bounding box center [807, 400] width 1302 height 108
drag, startPoint x: 1092, startPoint y: 492, endPoint x: 1105, endPoint y: 473, distance: 23.6
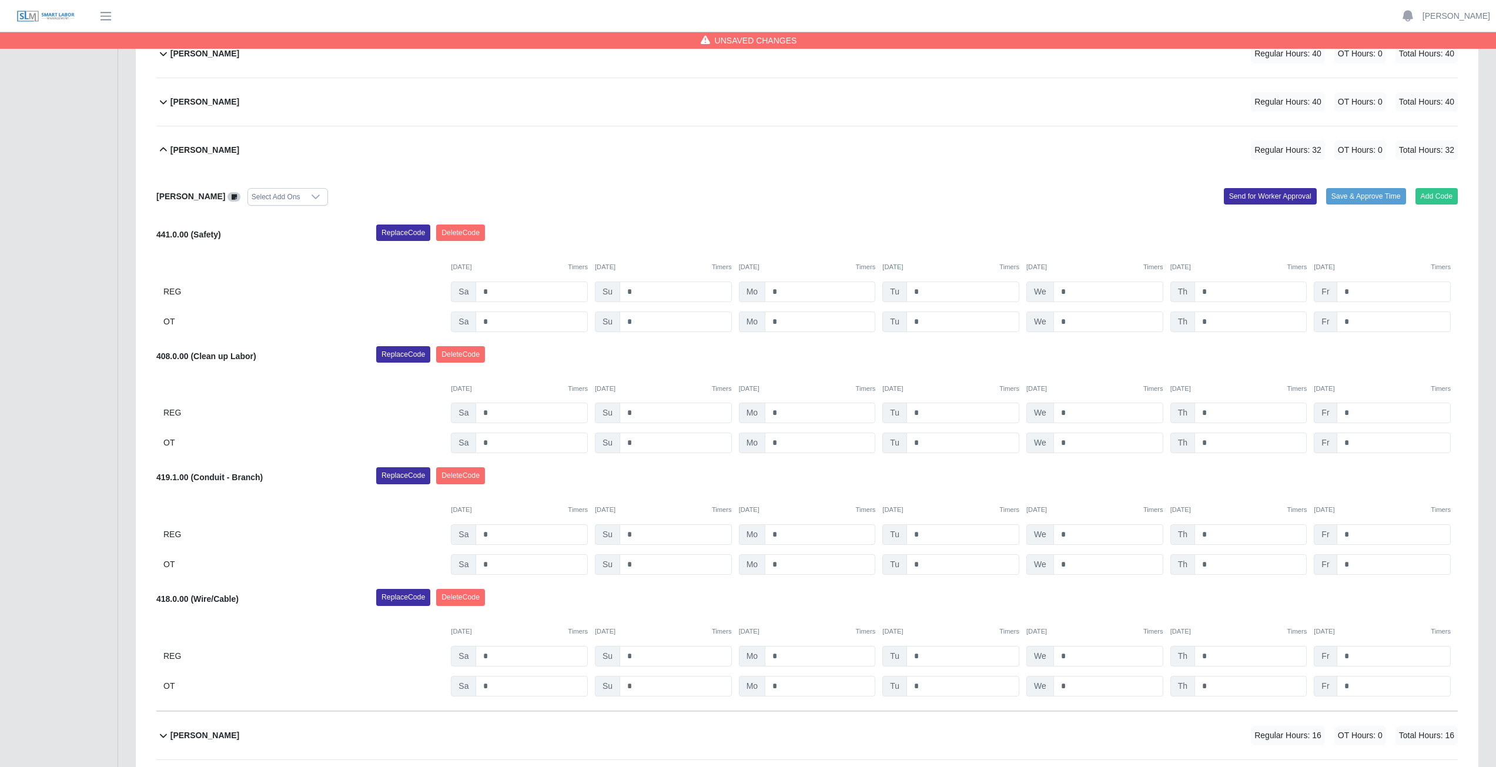
click at [1098, 482] on div "419.1.00 (Conduit - Branch) Replace Code [GEOGRAPHIC_DATA] Code [DATE] Timers […" at bounding box center [807, 521] width 1302 height 108
drag, startPoint x: 1126, startPoint y: 487, endPoint x: 1132, endPoint y: 486, distance: 6.0
click at [1126, 486] on div "Replace Code [GEOGRAPHIC_DATA] Code" at bounding box center [916, 479] width 1099 height 24
click at [1212, 654] on input "*" at bounding box center [1251, 656] width 112 height 21
type input "*"
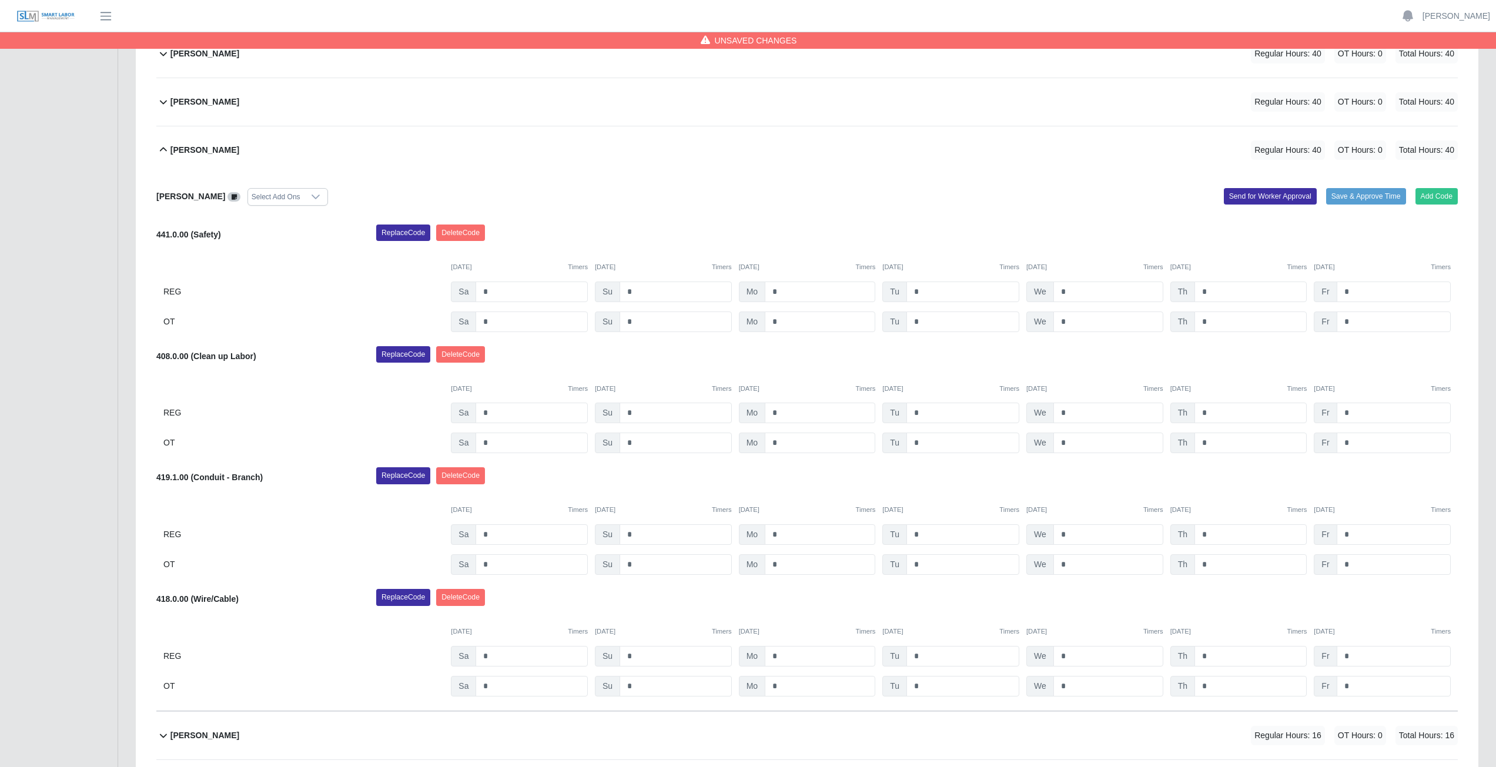
click at [971, 346] on div "Replace Code [GEOGRAPHIC_DATA] Code" at bounding box center [916, 358] width 1099 height 24
click at [162, 152] on icon at bounding box center [163, 150] width 14 height 14
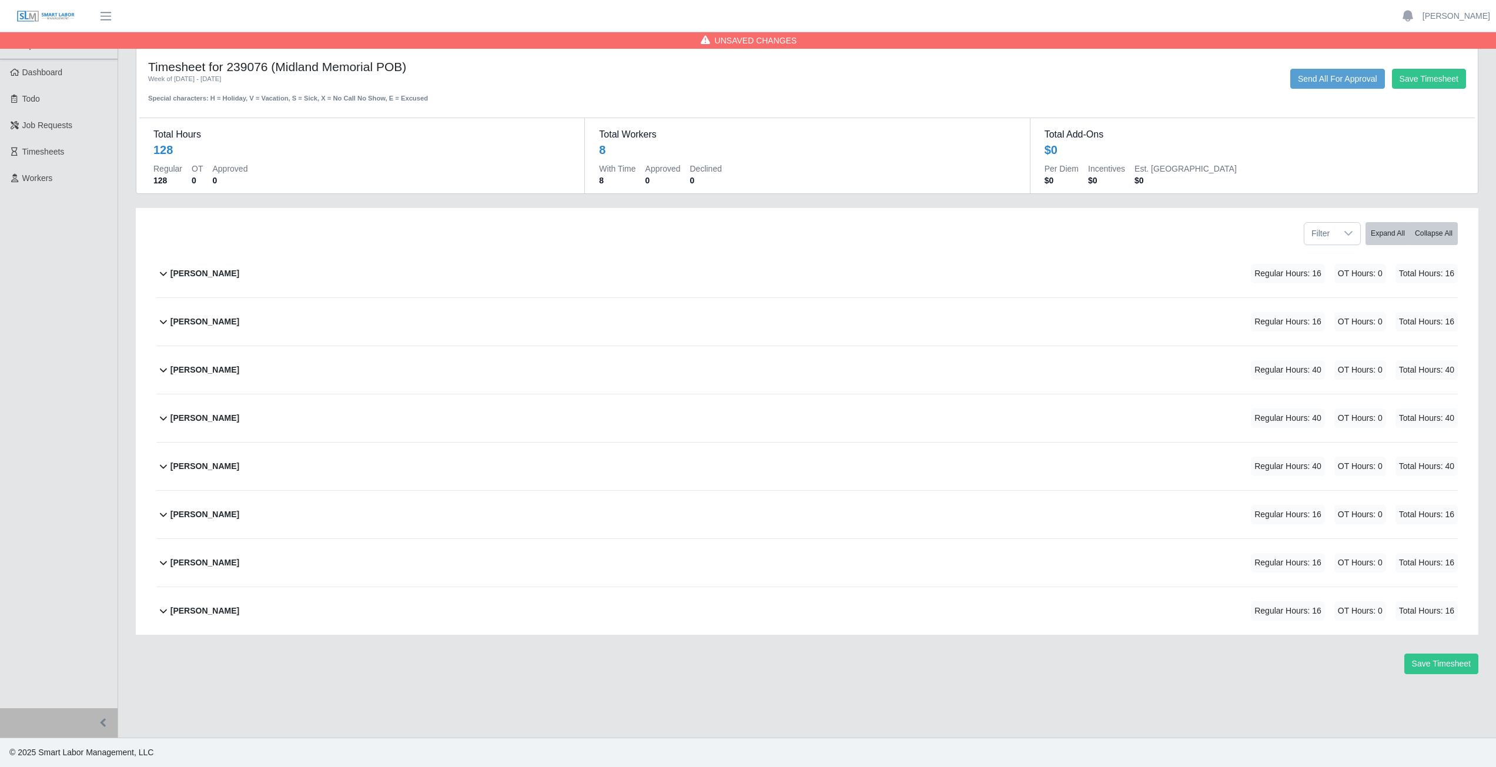
scroll to position [0, 0]
click at [154, 514] on div "[PERSON_NAME] Regular Hours: 16 OT Hours: 0 Total Hours: 16 [PERSON_NAME] Selec…" at bounding box center [812, 442] width 1328 height 385
click at [165, 516] on icon at bounding box center [163, 515] width 7 height 4
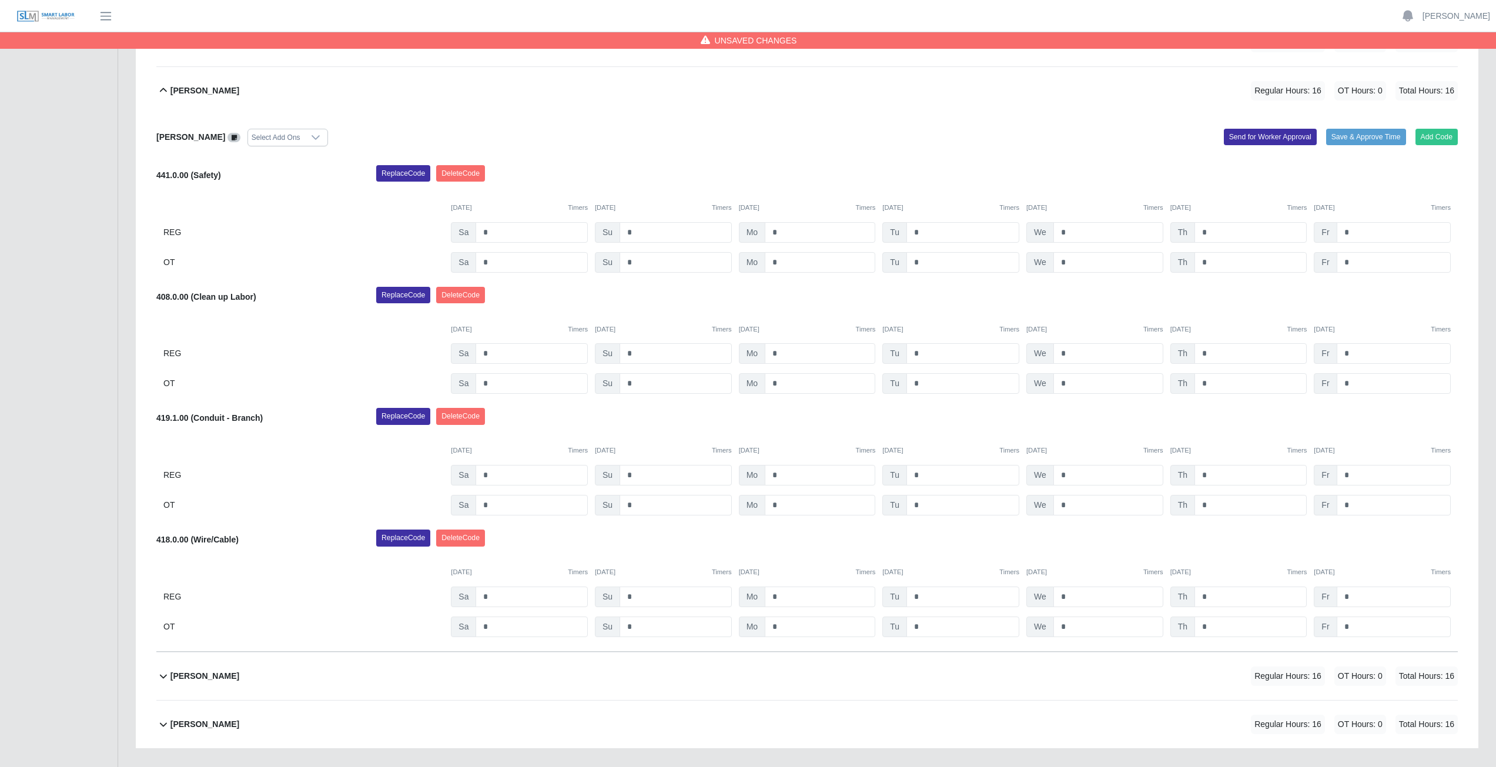
scroll to position [470, 0]
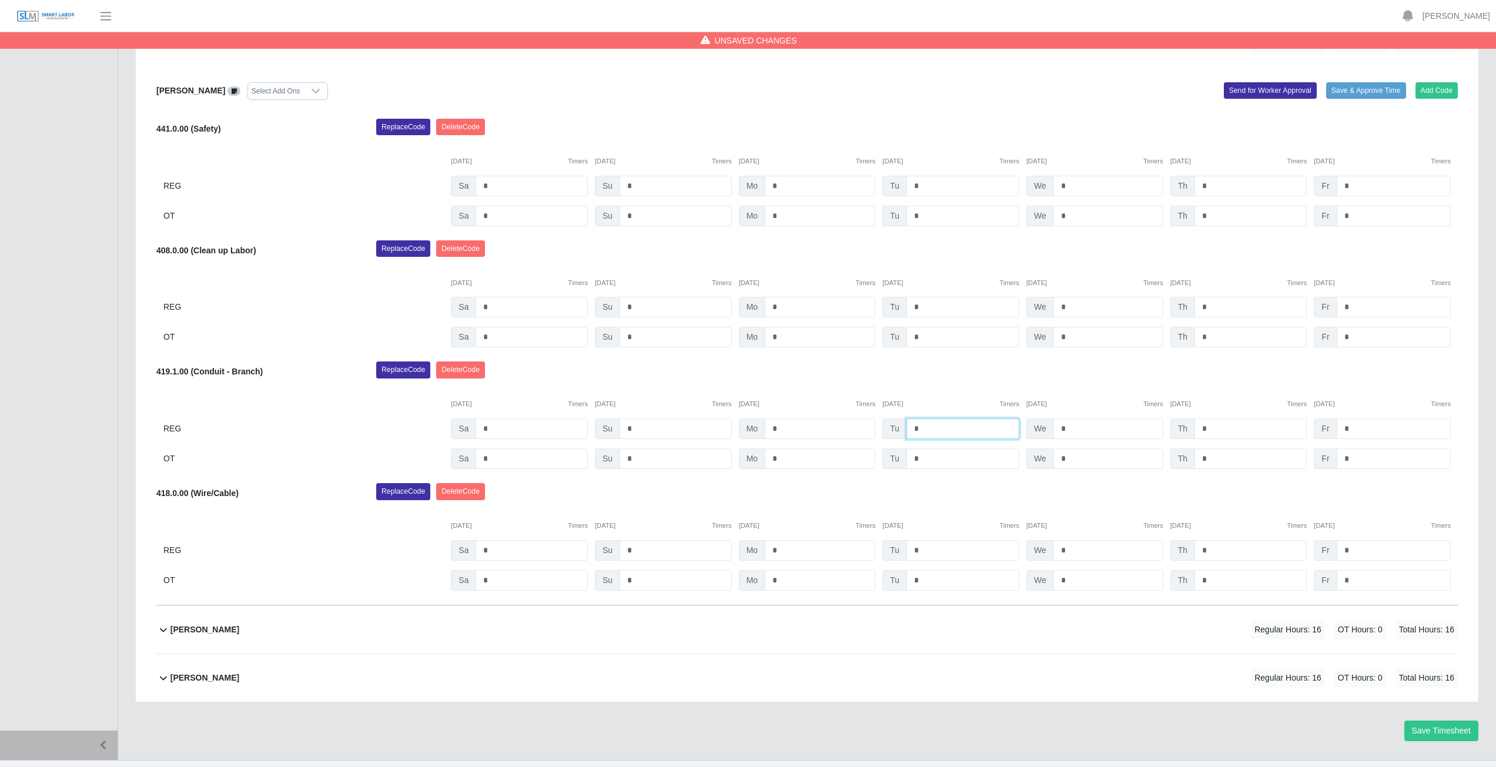
click at [928, 430] on input "*" at bounding box center [963, 429] width 113 height 21
type input "*"
click at [1072, 427] on input "*" at bounding box center [1109, 429] width 110 height 21
type input "*"
click at [1214, 553] on input "*" at bounding box center [1251, 550] width 112 height 21
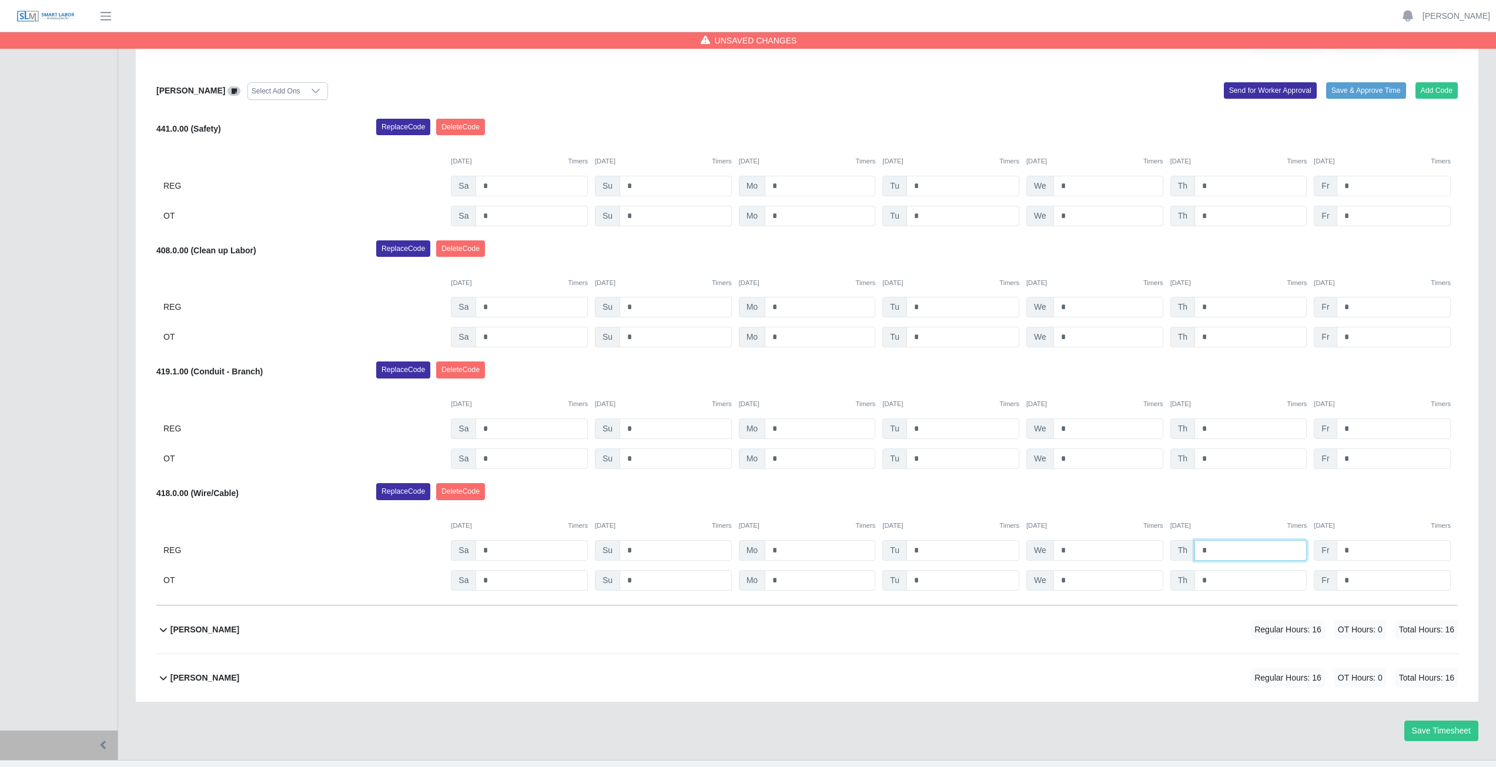
type input "*"
click at [1109, 493] on div "Replace Code [GEOGRAPHIC_DATA] Code" at bounding box center [916, 495] width 1099 height 24
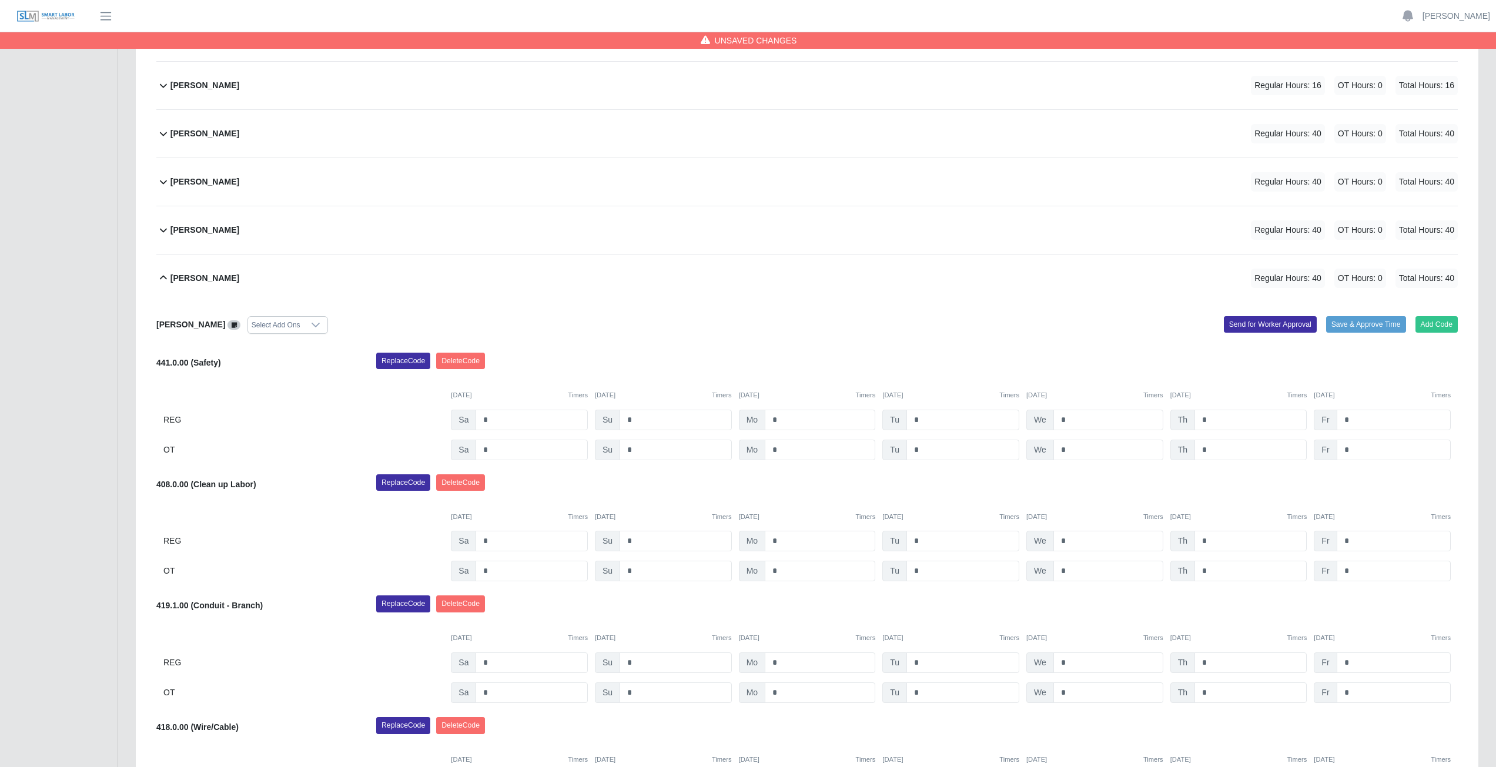
scroll to position [235, 0]
click at [163, 280] on icon at bounding box center [163, 279] width 14 height 14
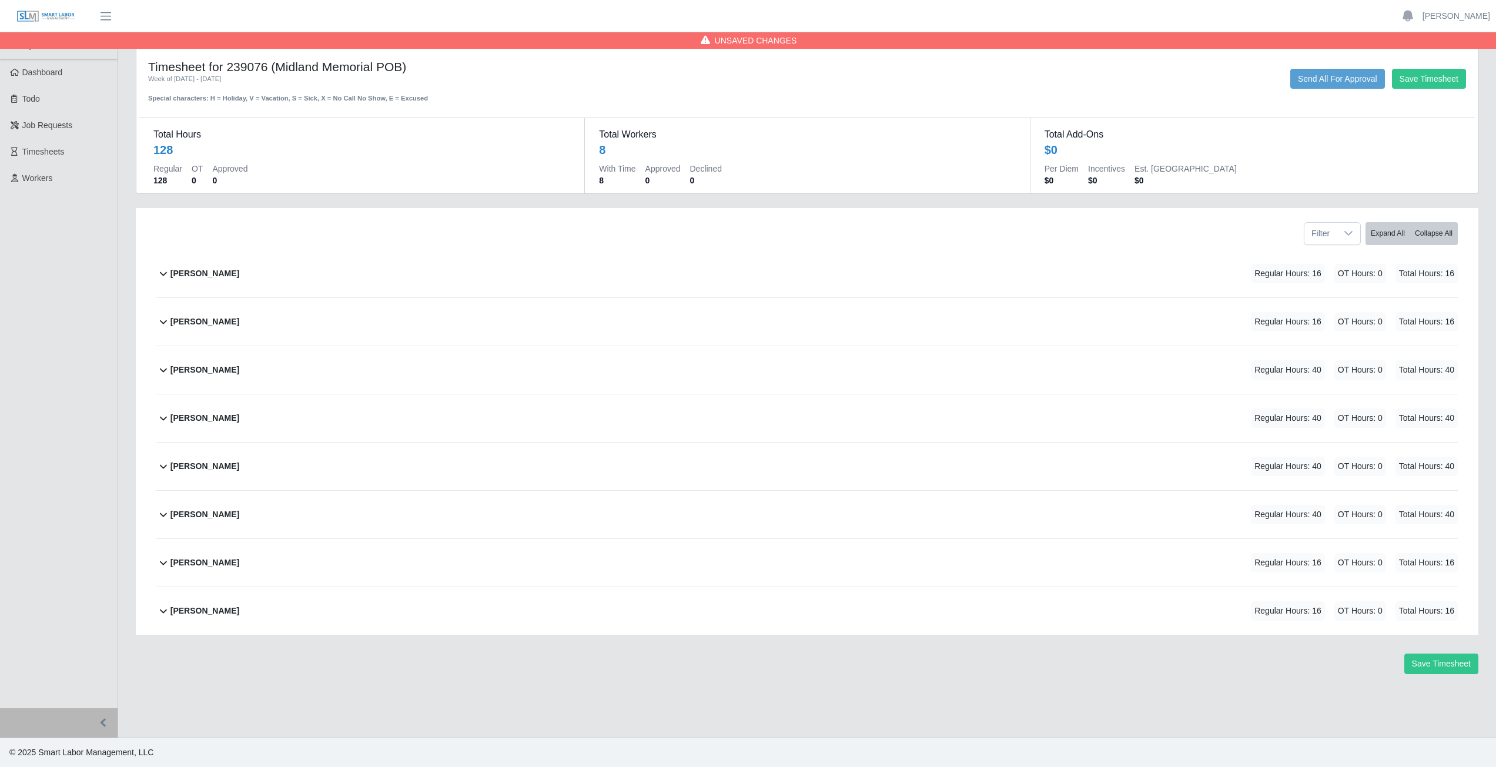
scroll to position [0, 0]
click at [162, 566] on icon at bounding box center [163, 563] width 14 height 14
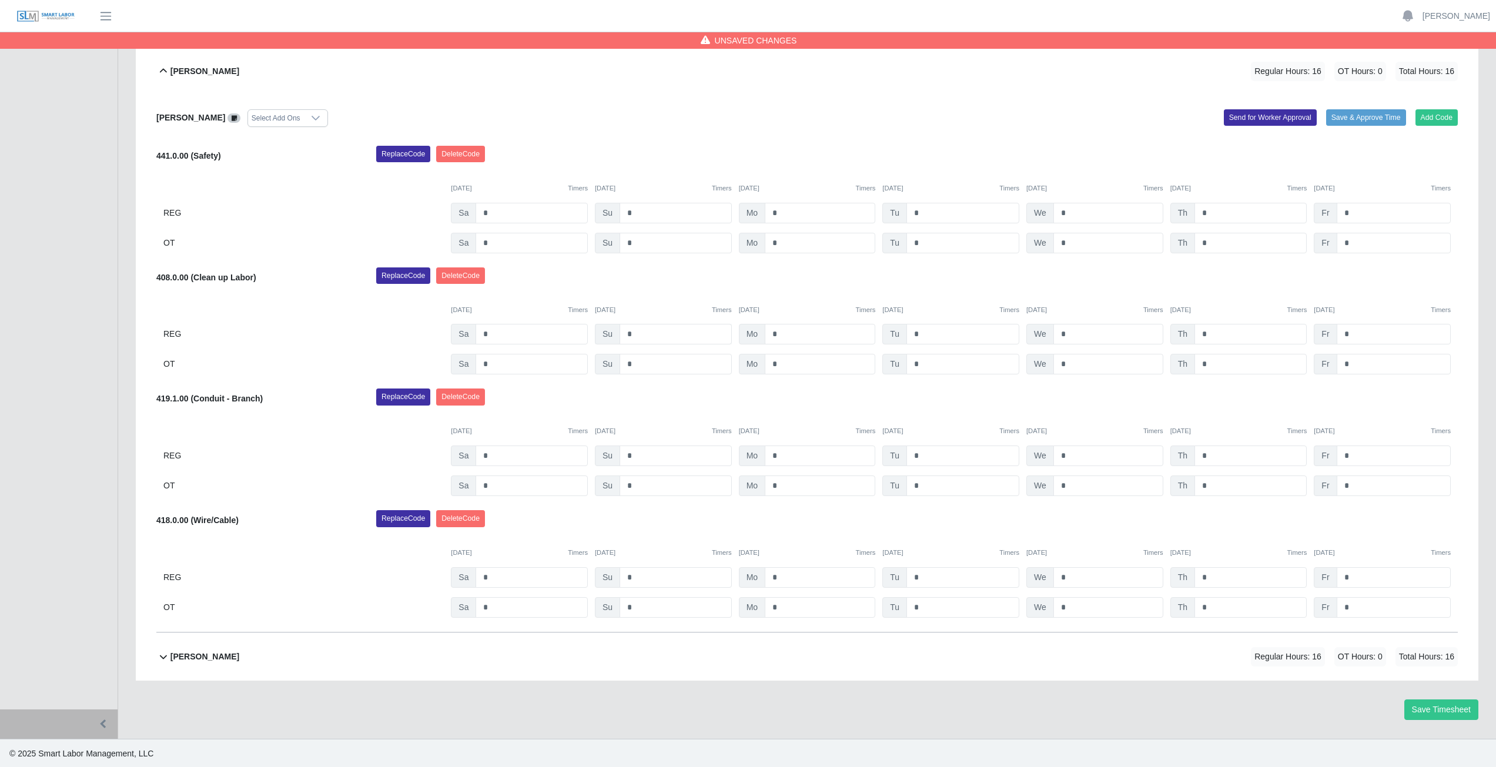
scroll to position [493, 0]
click at [927, 453] on input "*" at bounding box center [963, 454] width 113 height 21
type input "*"
click at [944, 407] on div "Replace Code [GEOGRAPHIC_DATA] Code" at bounding box center [916, 399] width 1099 height 24
click at [1071, 457] on input "*" at bounding box center [1109, 454] width 110 height 21
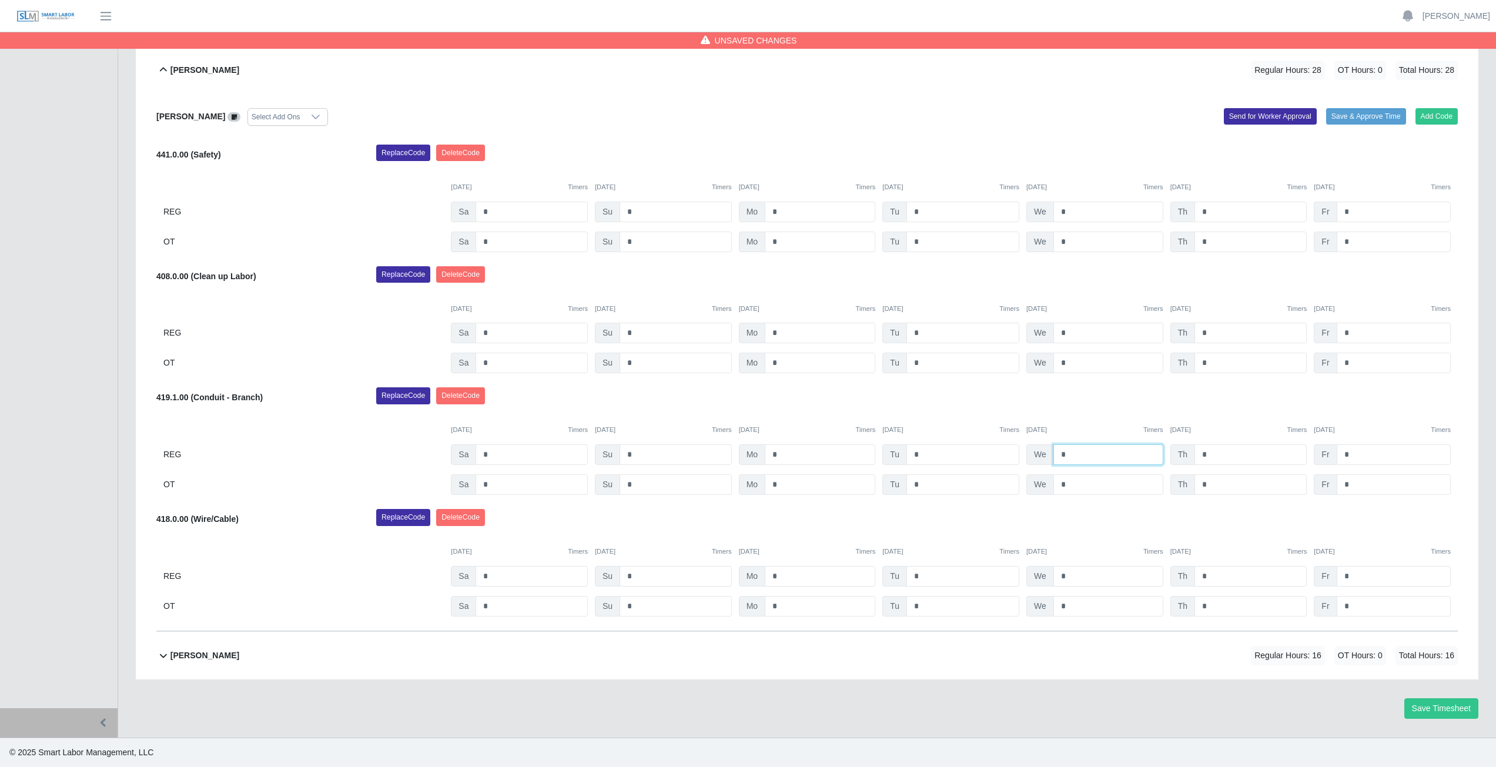
type input "*"
click at [1081, 536] on div "[DATE] Timers [DATE] Timers [DATE] Timers [DATE] Timers [DATE] Timers [DATE] Ti…" at bounding box center [807, 545] width 1302 height 24
click at [1068, 575] on input "*" at bounding box center [1109, 576] width 110 height 21
type input "*"
click at [1044, 542] on div "[DATE] Timers [DATE] Timers [DATE] Timers [DATE] Timers [DATE] Timers [DATE] Ti…" at bounding box center [807, 545] width 1302 height 24
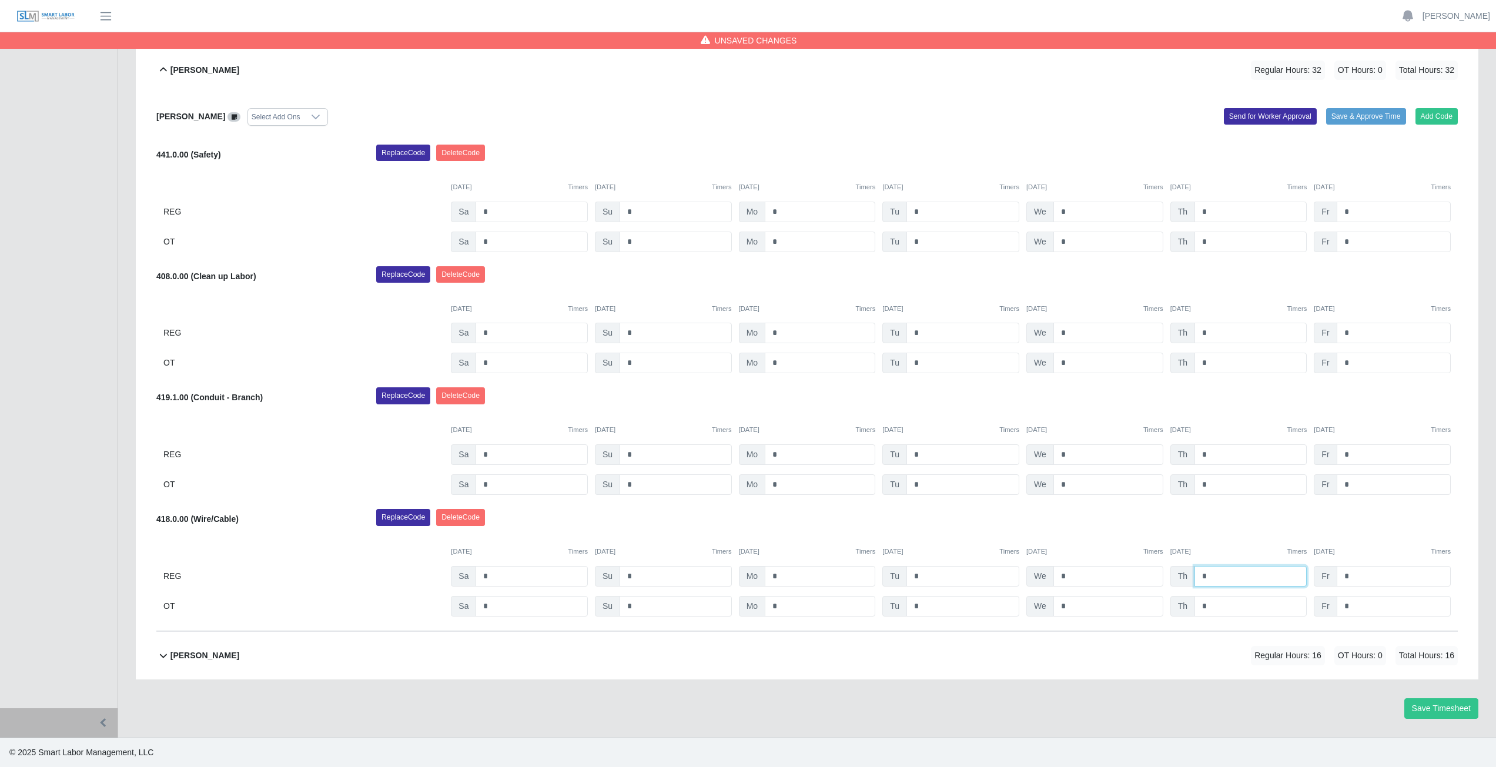
click at [1211, 577] on input "*" at bounding box center [1251, 576] width 112 height 21
type input "*"
click at [1223, 510] on div "Replace Code [GEOGRAPHIC_DATA] Code" at bounding box center [916, 521] width 1099 height 24
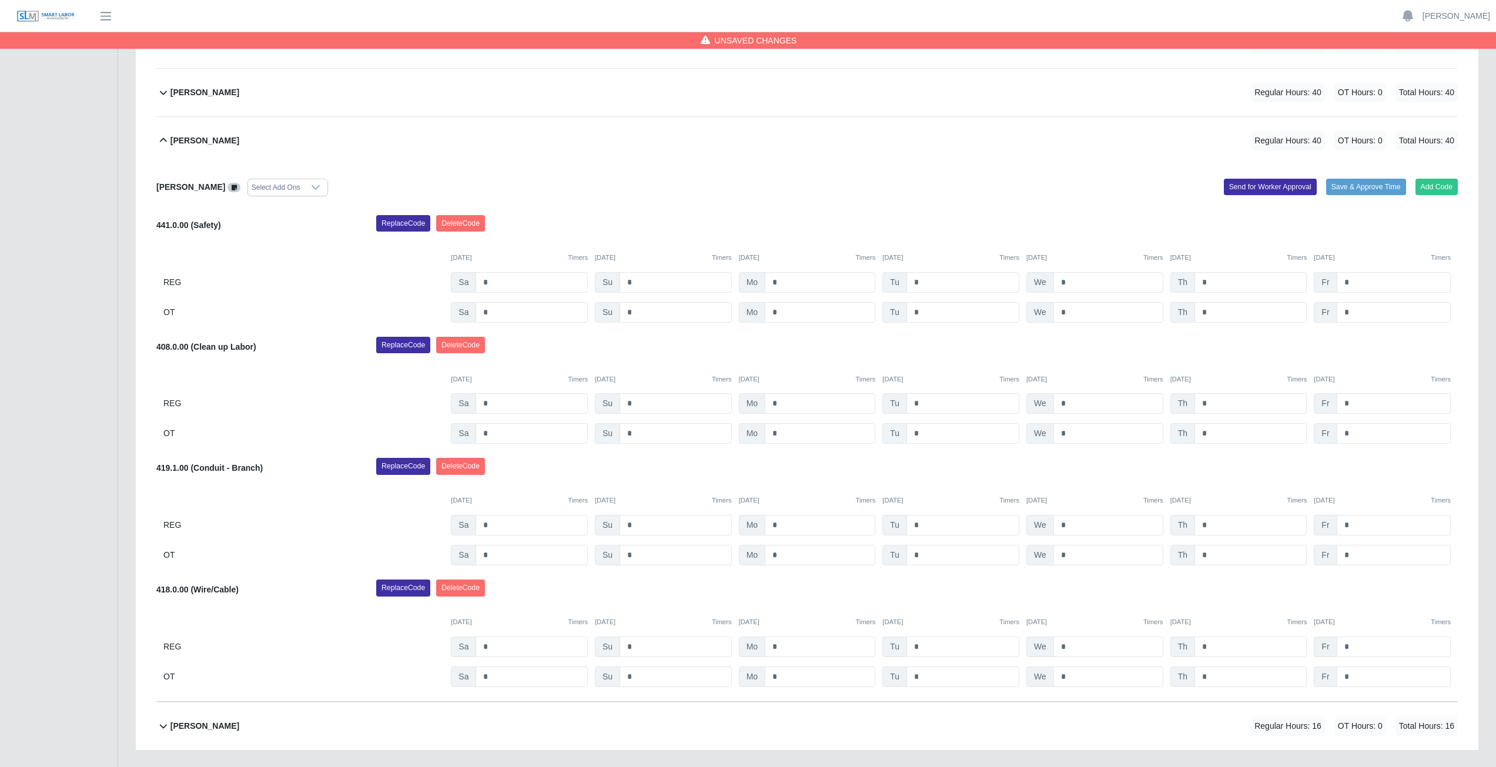
scroll to position [316, 0]
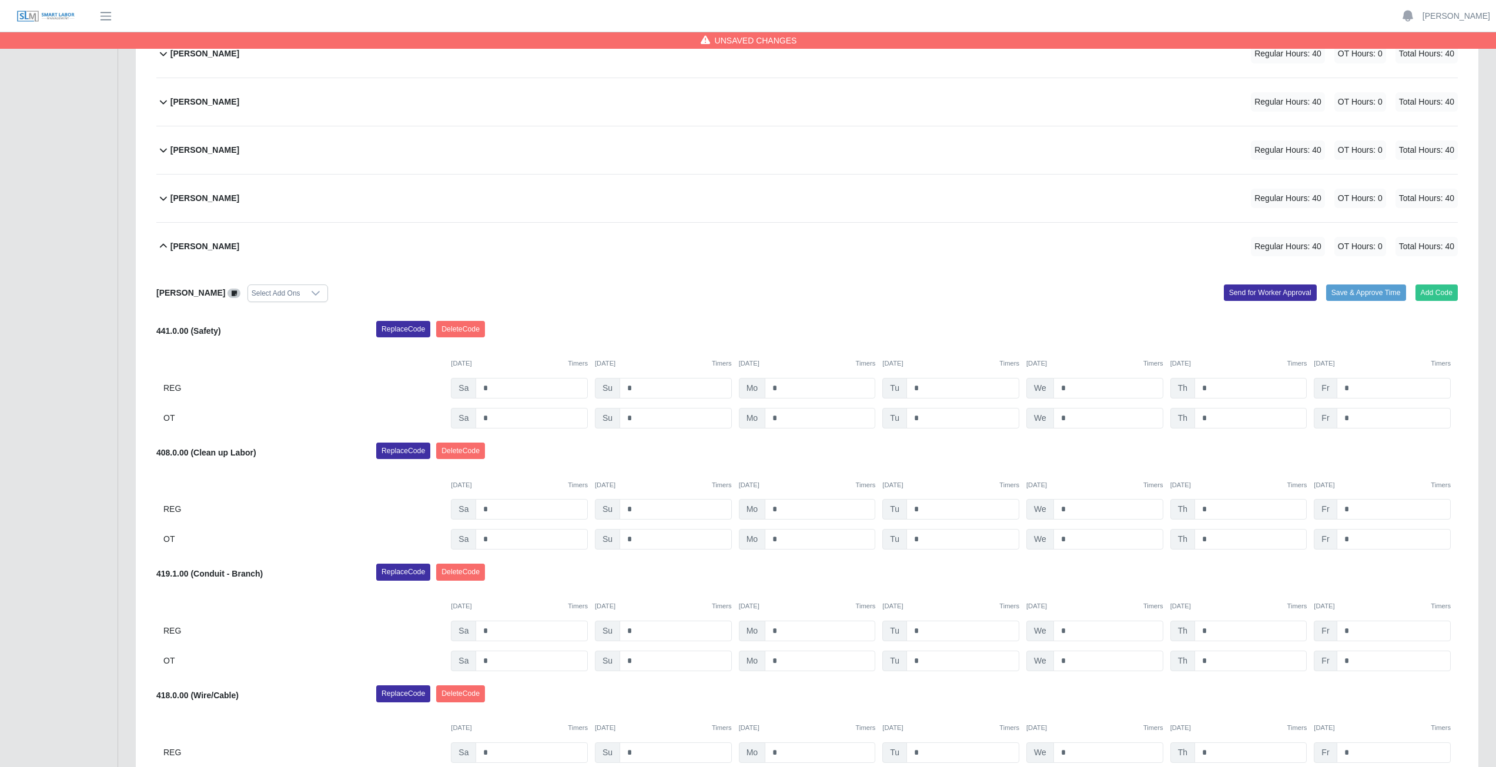
click at [162, 245] on icon at bounding box center [163, 246] width 14 height 14
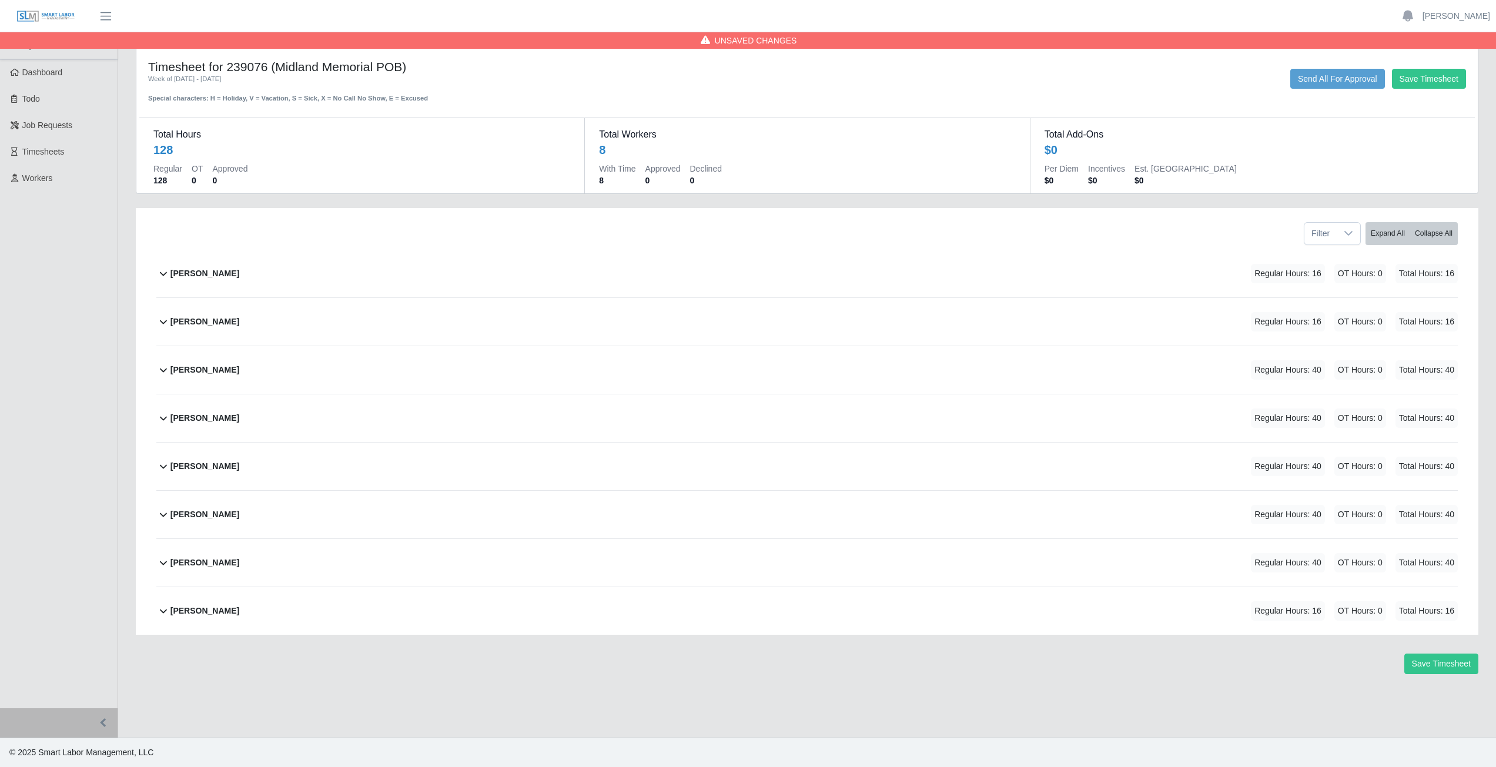
scroll to position [0, 0]
click at [161, 613] on icon at bounding box center [163, 611] width 14 height 14
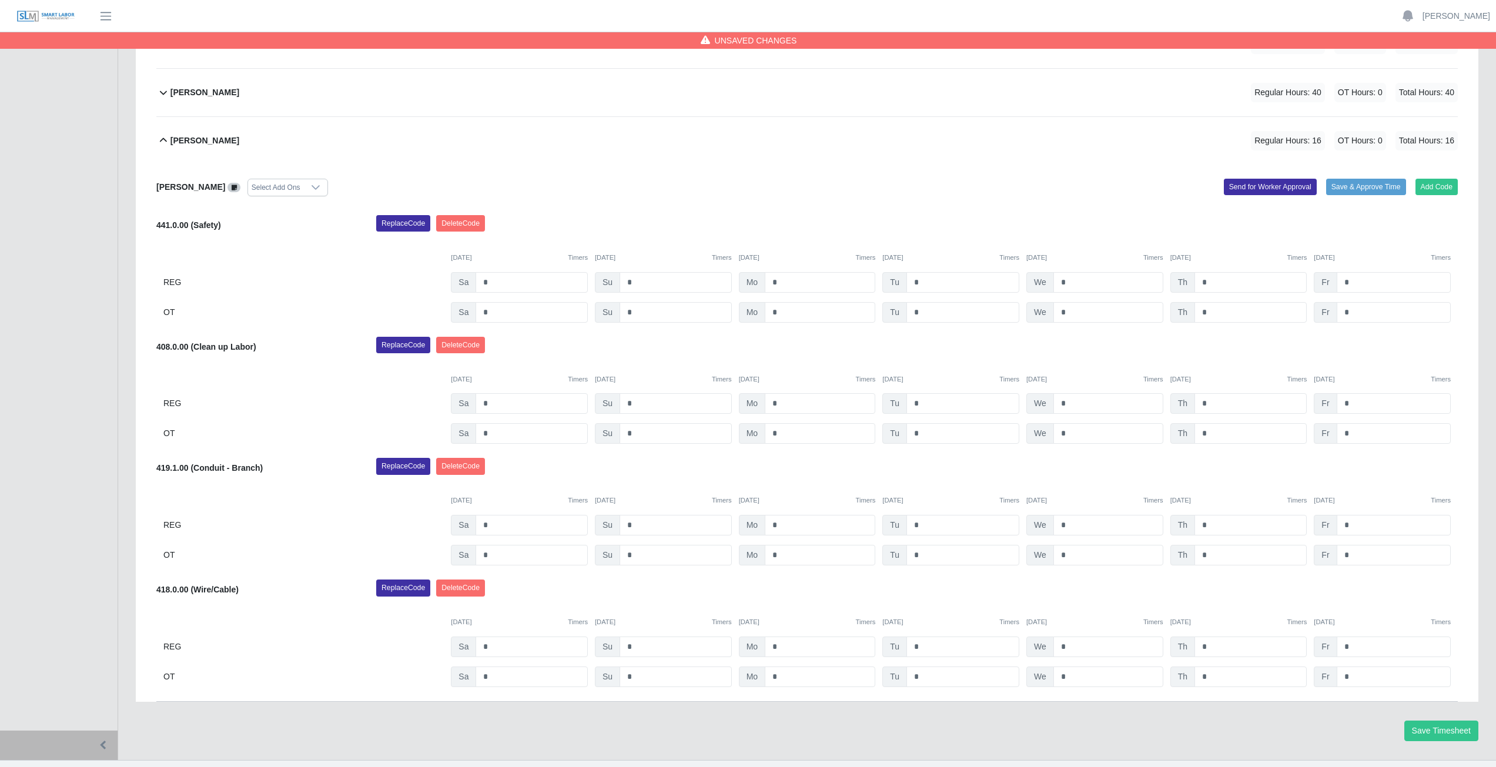
scroll to position [493, 0]
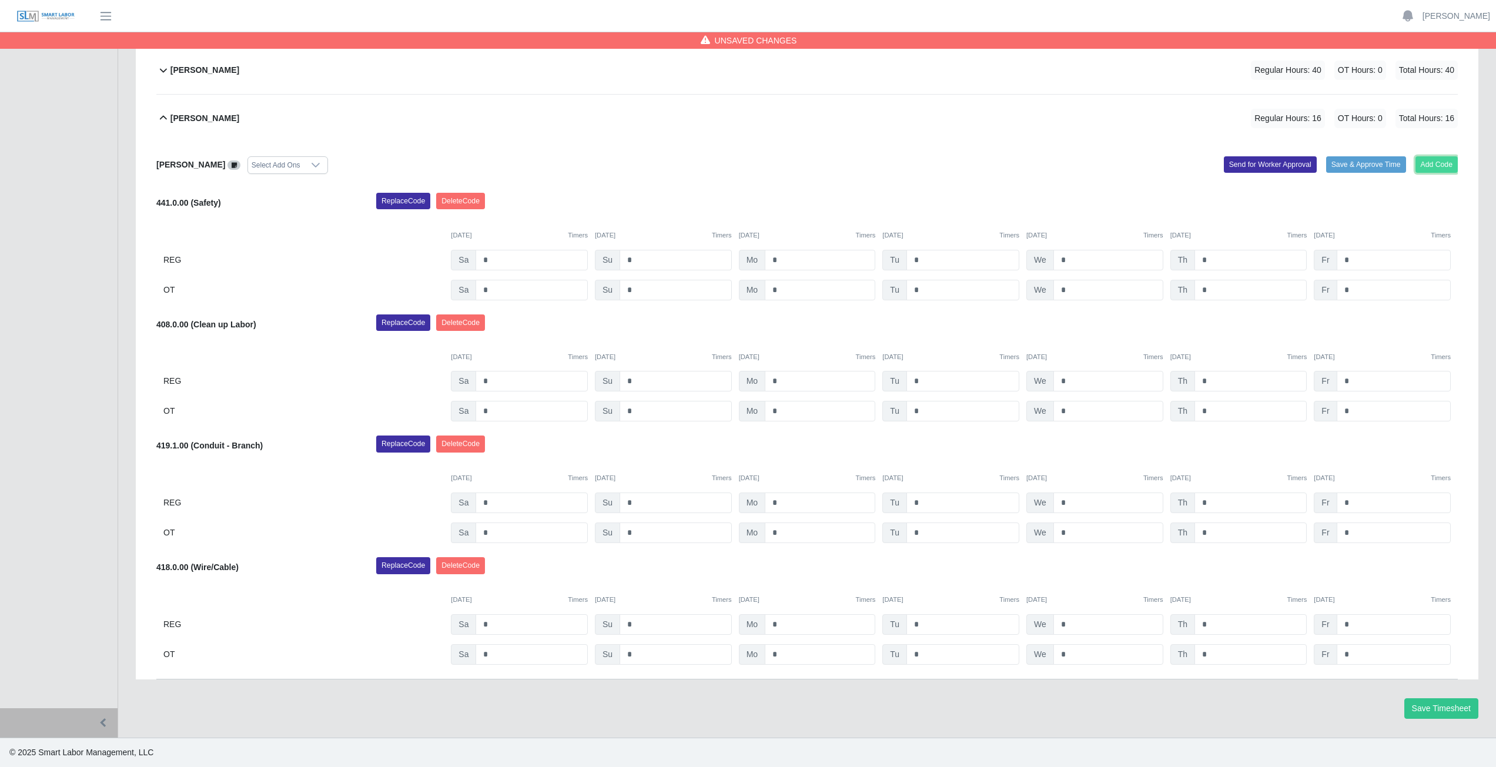
click at [1426, 159] on button "Add Code" at bounding box center [1437, 164] width 43 height 16
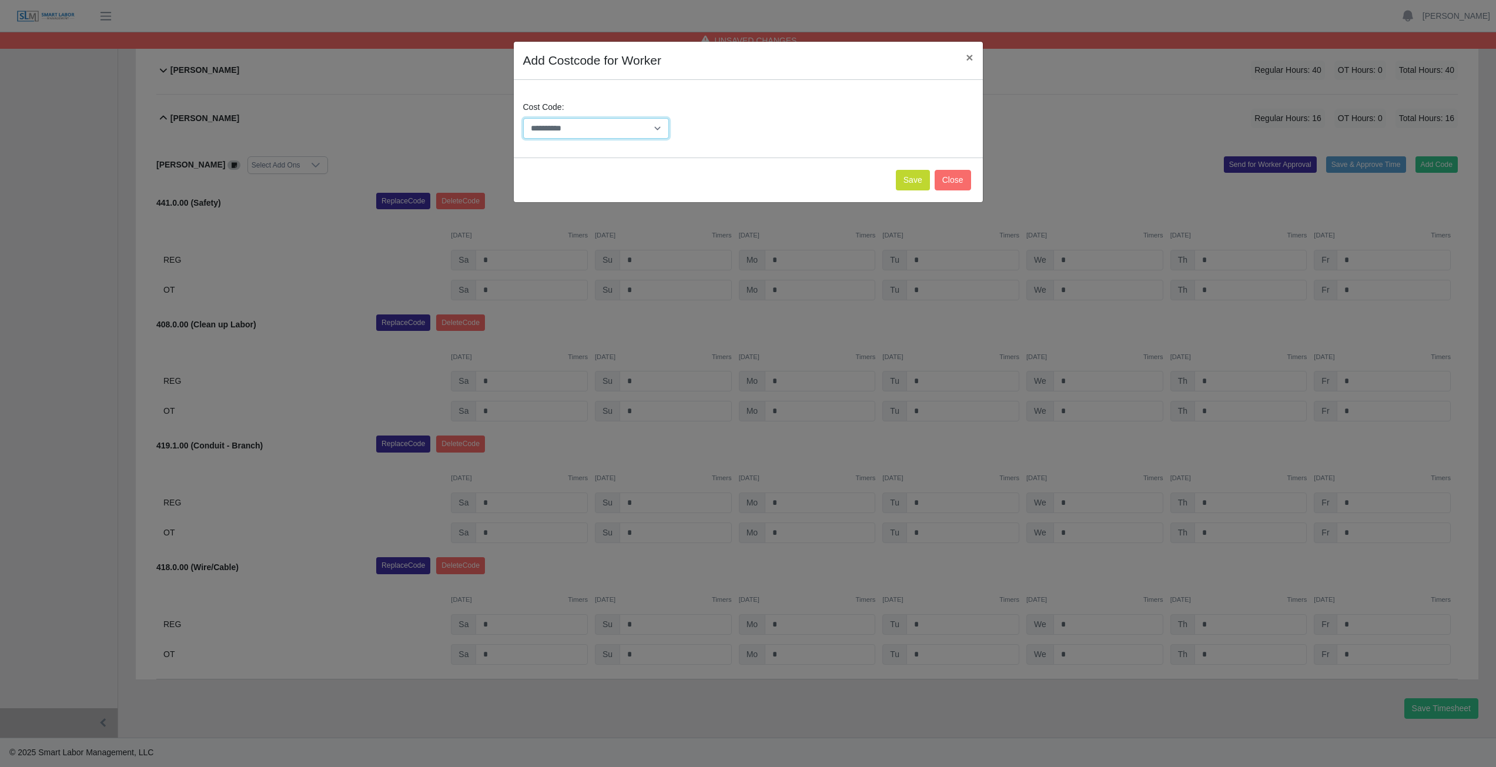
click at [590, 127] on select "**********" at bounding box center [596, 128] width 146 height 21
click at [621, 132] on select "**********" at bounding box center [596, 128] width 146 height 21
select select "**********"
click at [523, 118] on select "**********" at bounding box center [596, 128] width 146 height 21
click at [908, 182] on button "Save" at bounding box center [913, 180] width 34 height 21
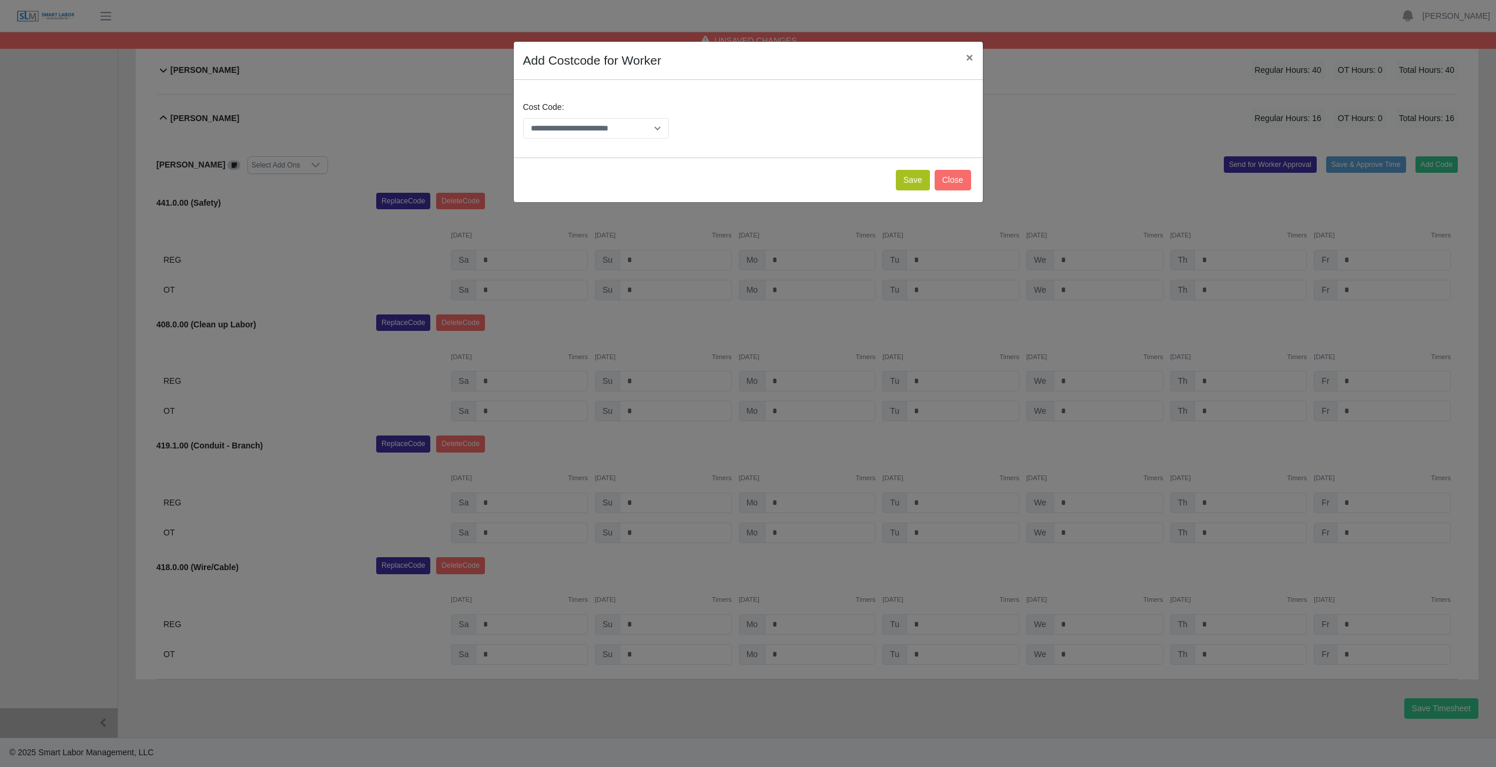
scroll to position [614, 0]
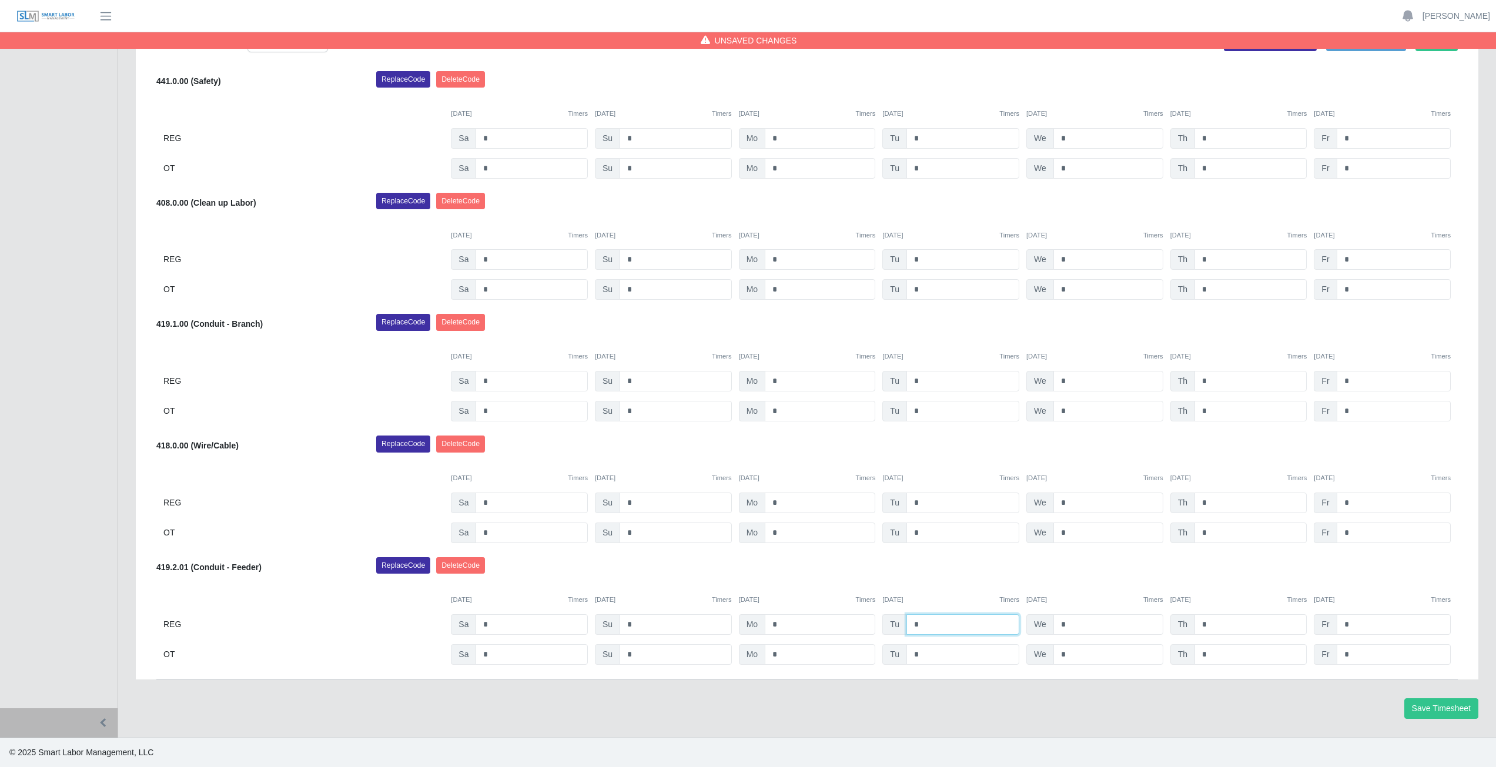
click at [930, 626] on input "*" at bounding box center [963, 624] width 113 height 21
type input "*"
click at [1069, 623] on input "*" at bounding box center [1109, 624] width 110 height 21
type input "*"
click at [1083, 589] on div "[DATE] Timers [DATE] Timers [DATE] Timers [DATE] Timers [DATE] Timers [DATE] Ti…" at bounding box center [807, 593] width 1302 height 24
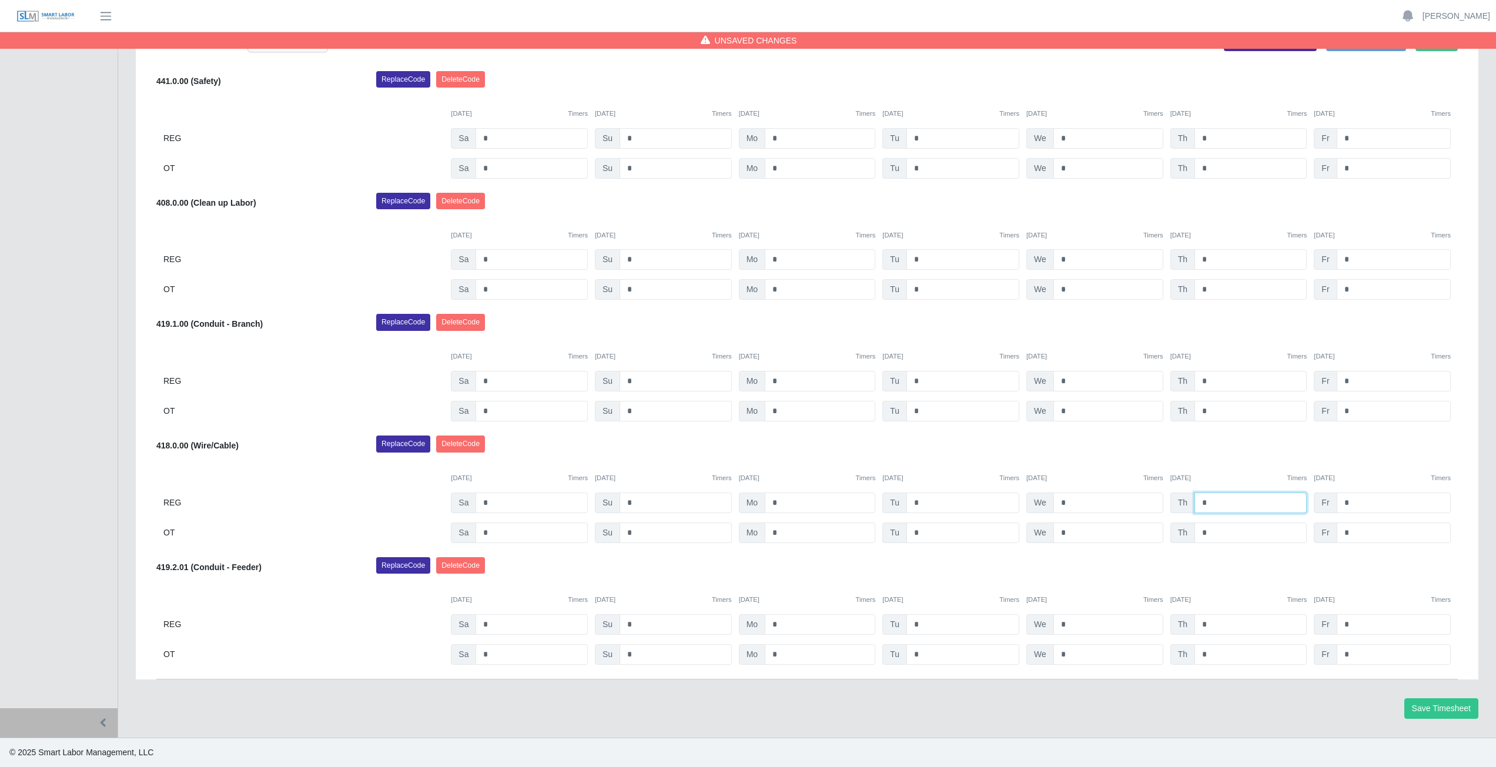
click at [1212, 507] on input "*" at bounding box center [1251, 503] width 112 height 21
type input "*"
click at [1124, 447] on div "Replace Code [GEOGRAPHIC_DATA] Code" at bounding box center [916, 448] width 1099 height 24
click at [1445, 707] on button "Save Timesheet" at bounding box center [1442, 708] width 74 height 21
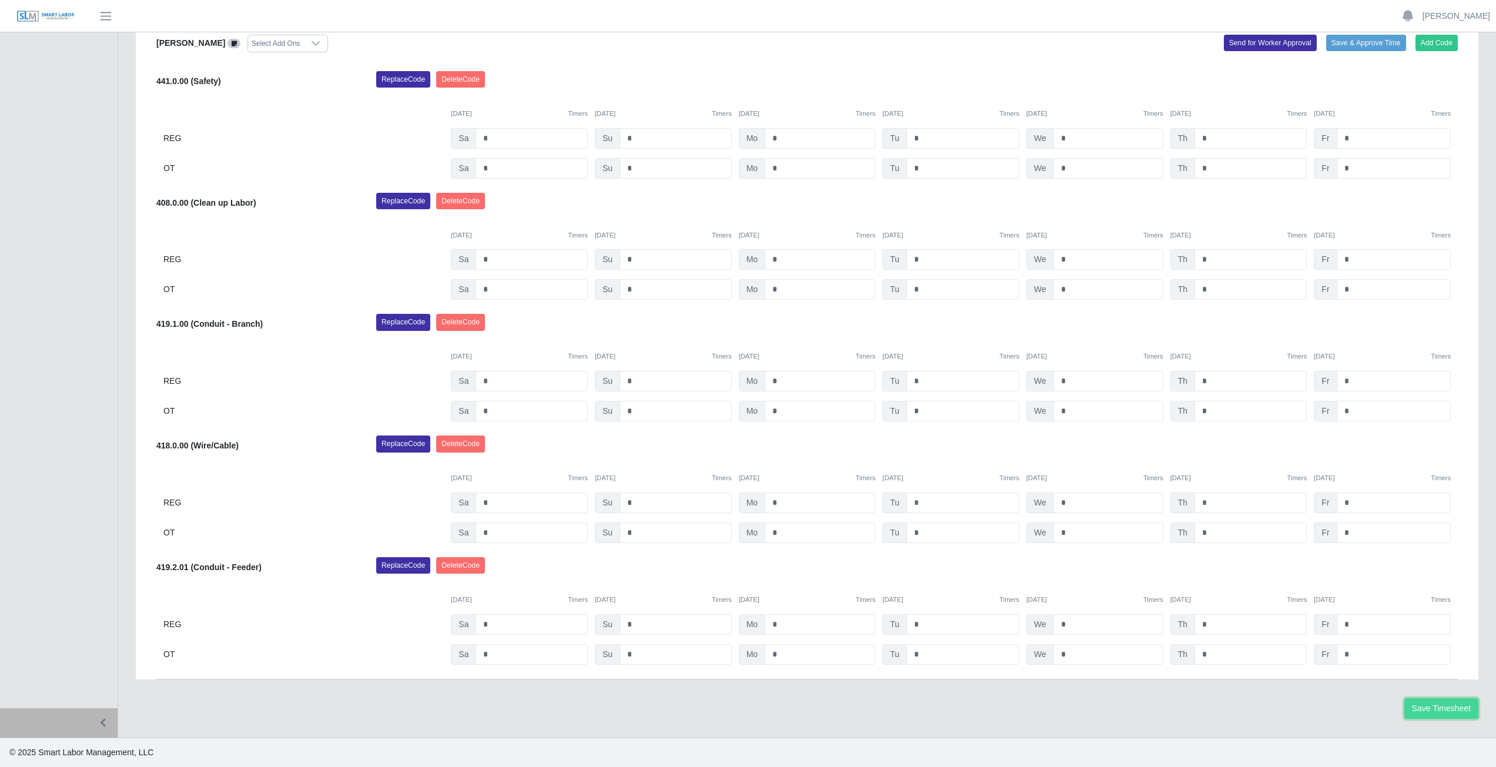
click at [1442, 706] on button "Save Timesheet" at bounding box center [1442, 708] width 74 height 21
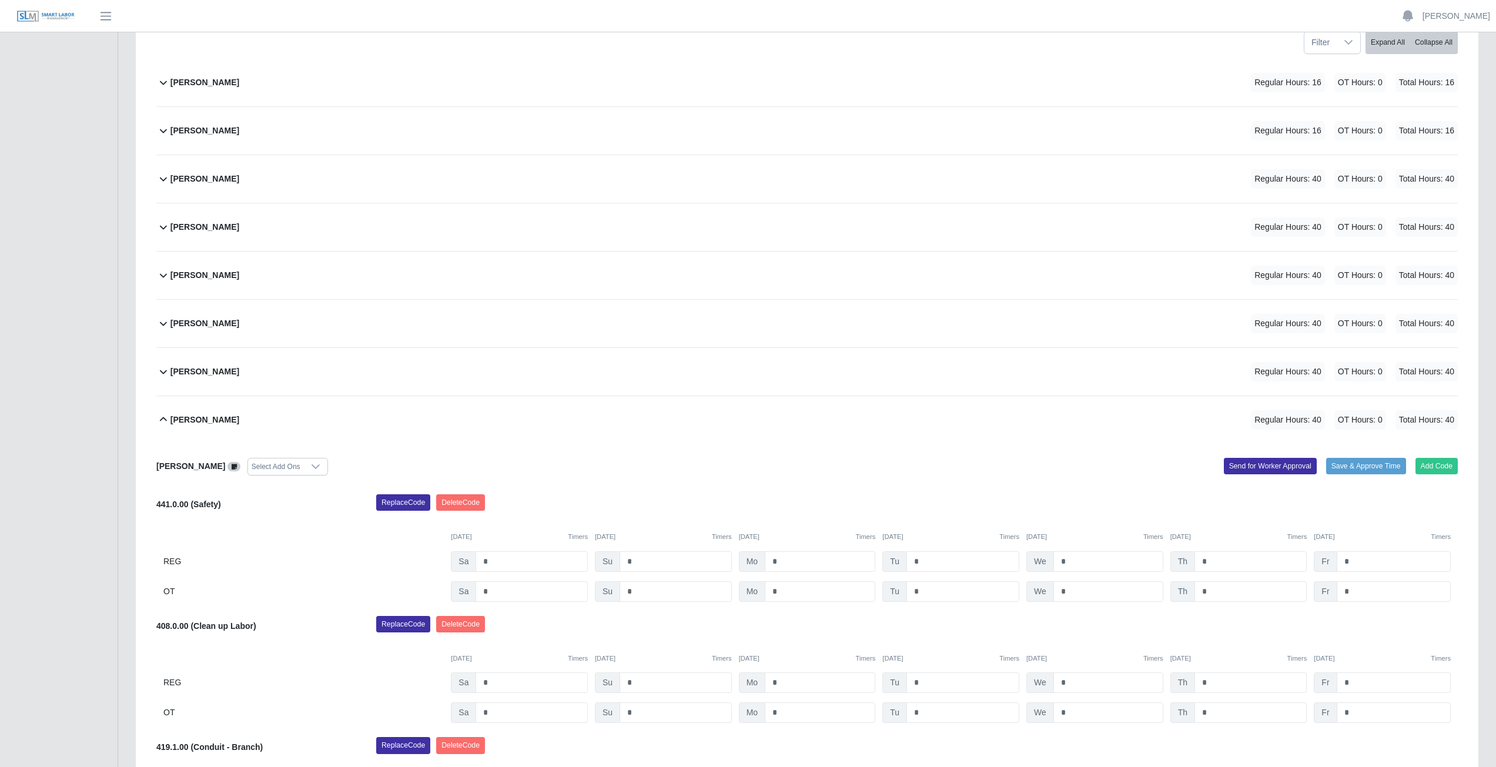
scroll to position [0, 0]
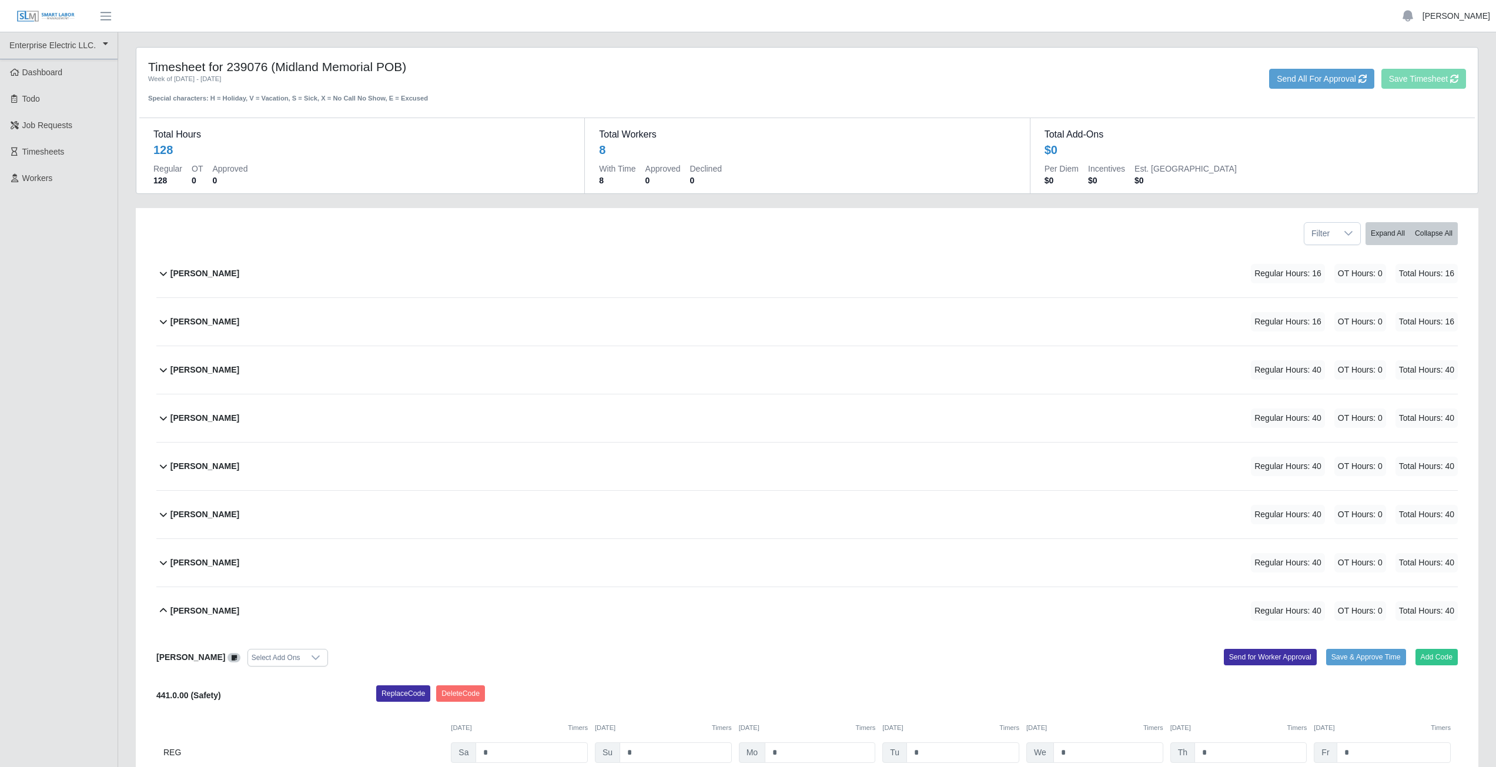
click at [1453, 14] on link "[PERSON_NAME]" at bounding box center [1457, 16] width 68 height 12
click at [1430, 82] on link "Logout" at bounding box center [1443, 81] width 106 height 25
